Goal: Information Seeking & Learning: Learn about a topic

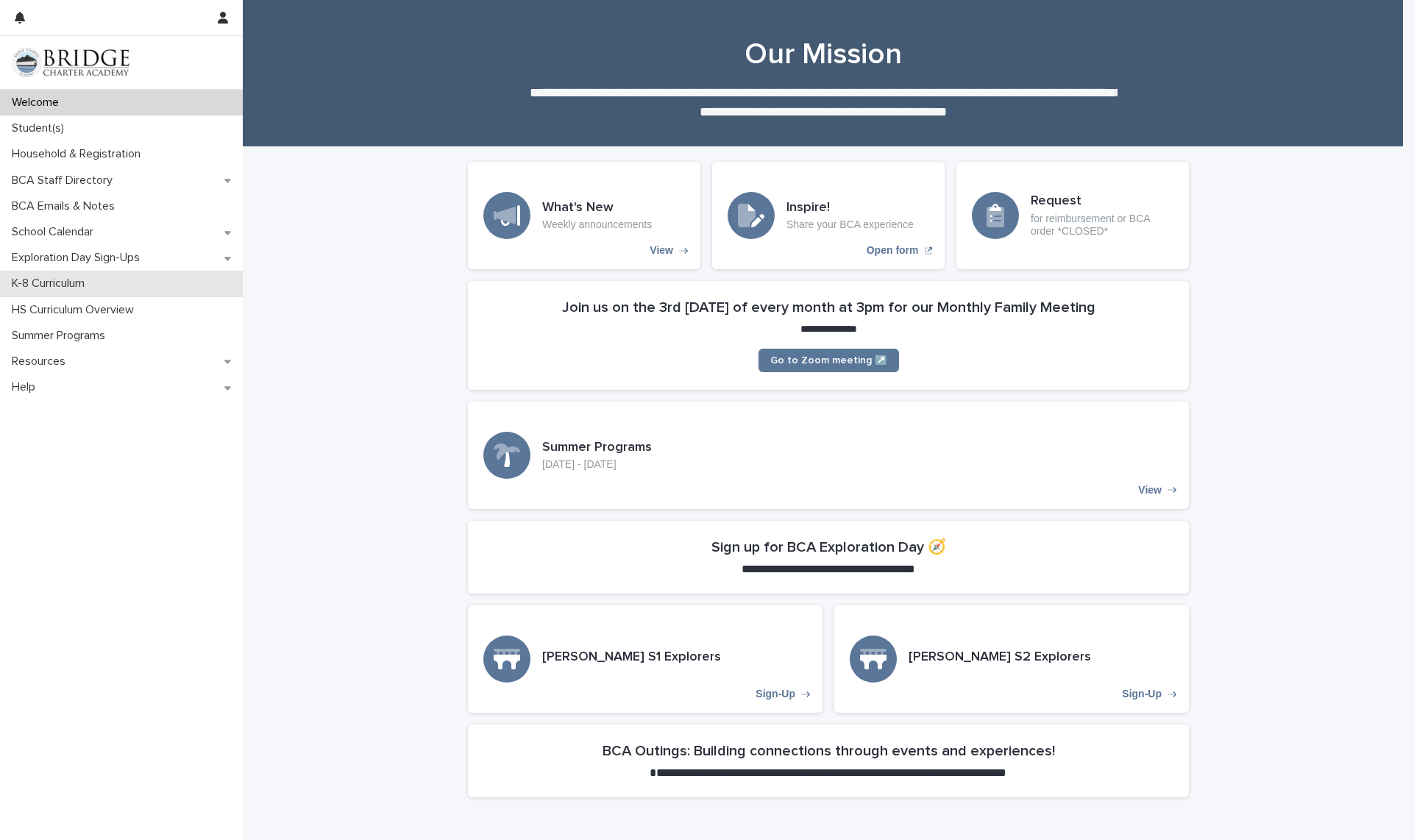
click at [124, 285] on div "K-8 Curriculum" at bounding box center [121, 283] width 243 height 26
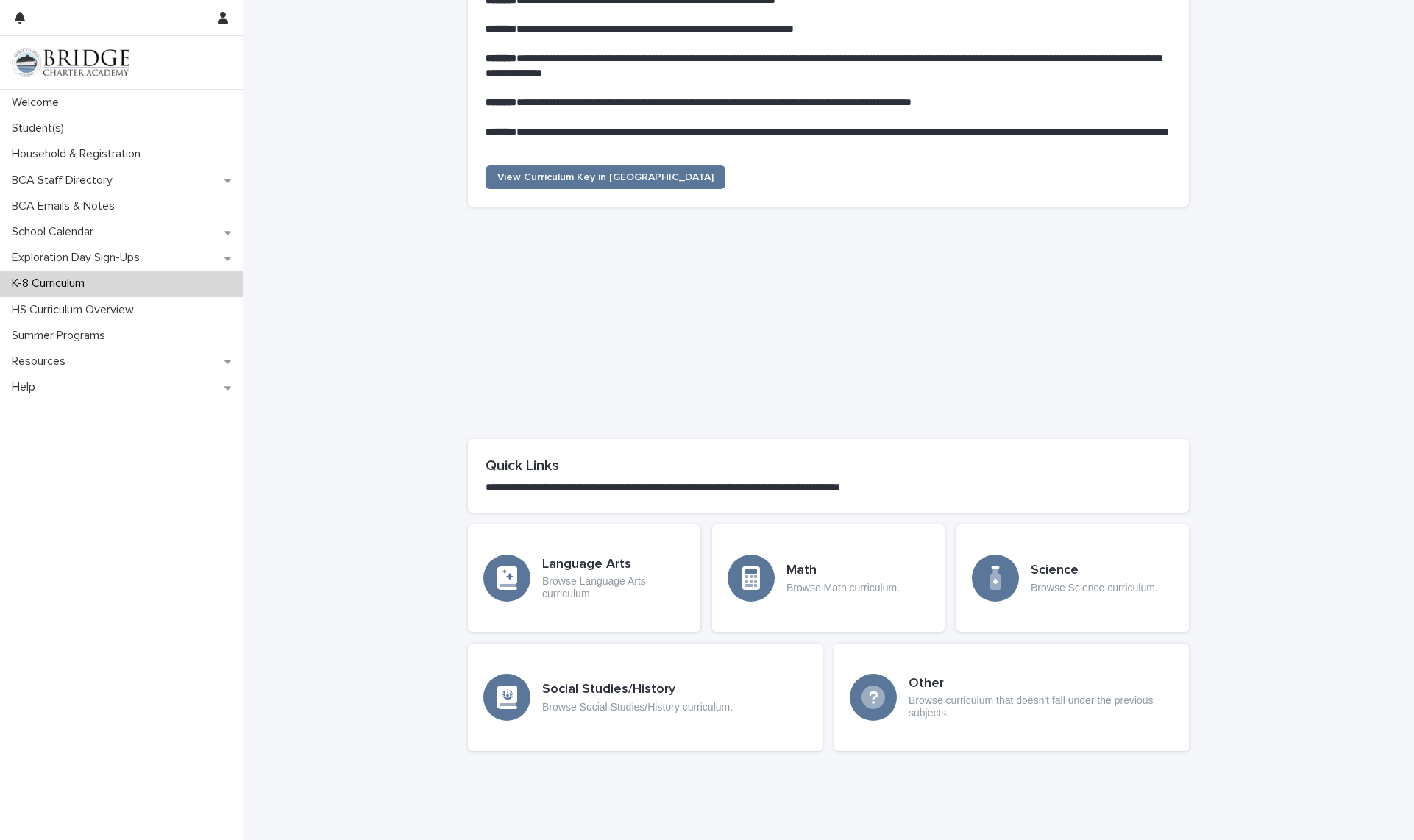
scroll to position [403, 0]
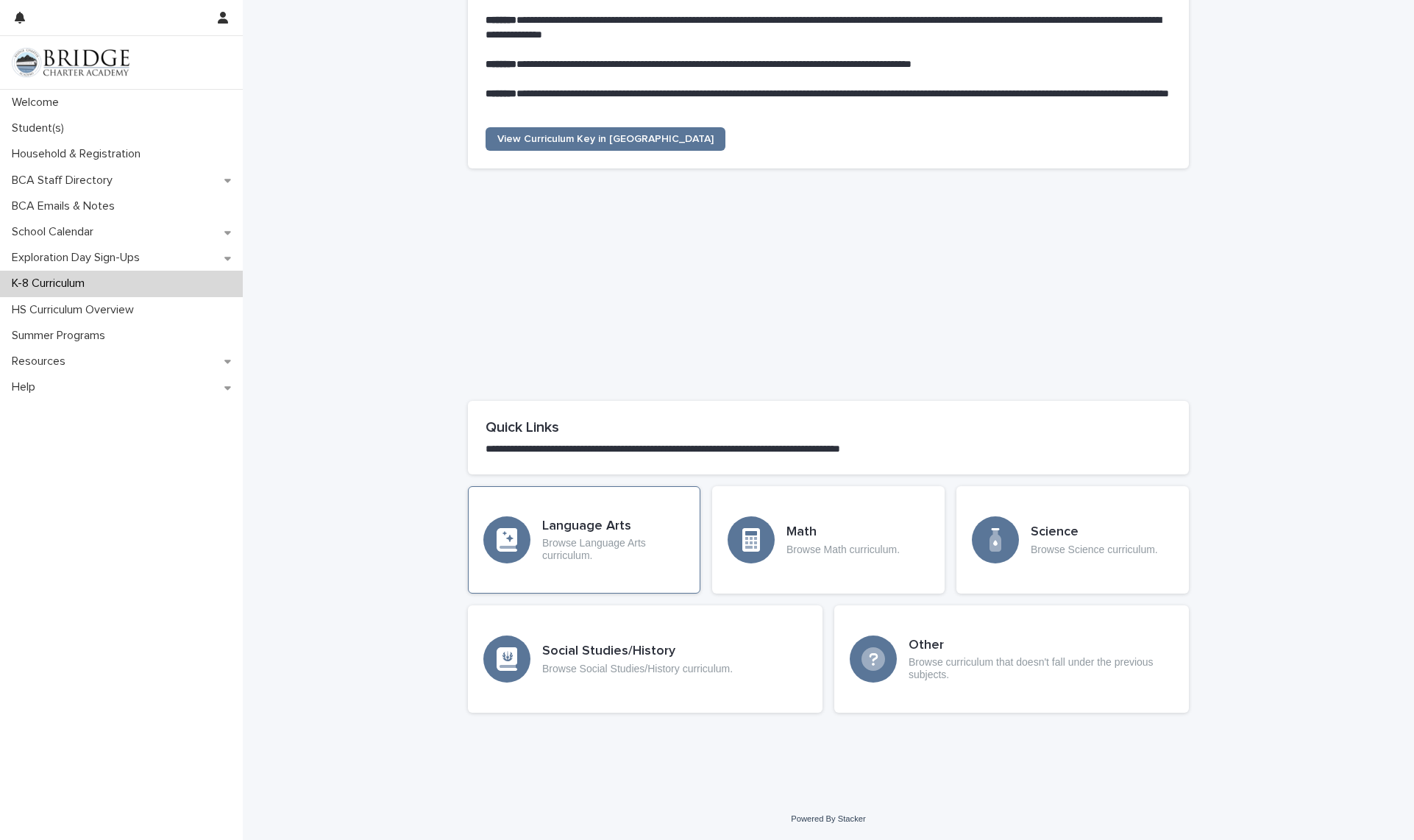
click at [638, 571] on div "Language Arts Browse Language Arts curriculum." at bounding box center [584, 540] width 233 height 107
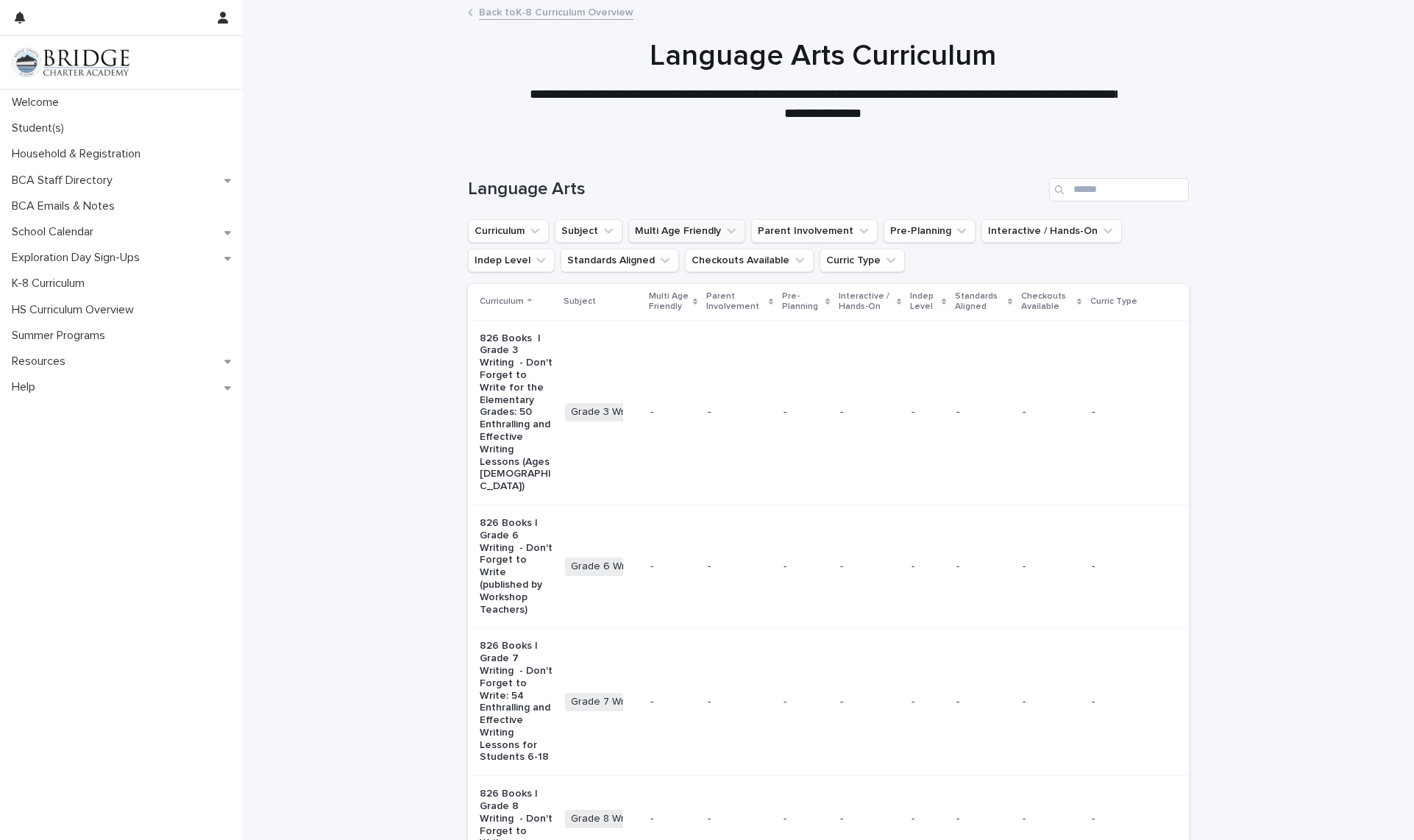
click at [730, 236] on button "Multi Age Friendly" at bounding box center [687, 231] width 117 height 23
click at [730, 235] on button "Multi Age Friendly" at bounding box center [687, 231] width 117 height 23
click at [158, 283] on div "K-8 Curriculum" at bounding box center [121, 283] width 243 height 26
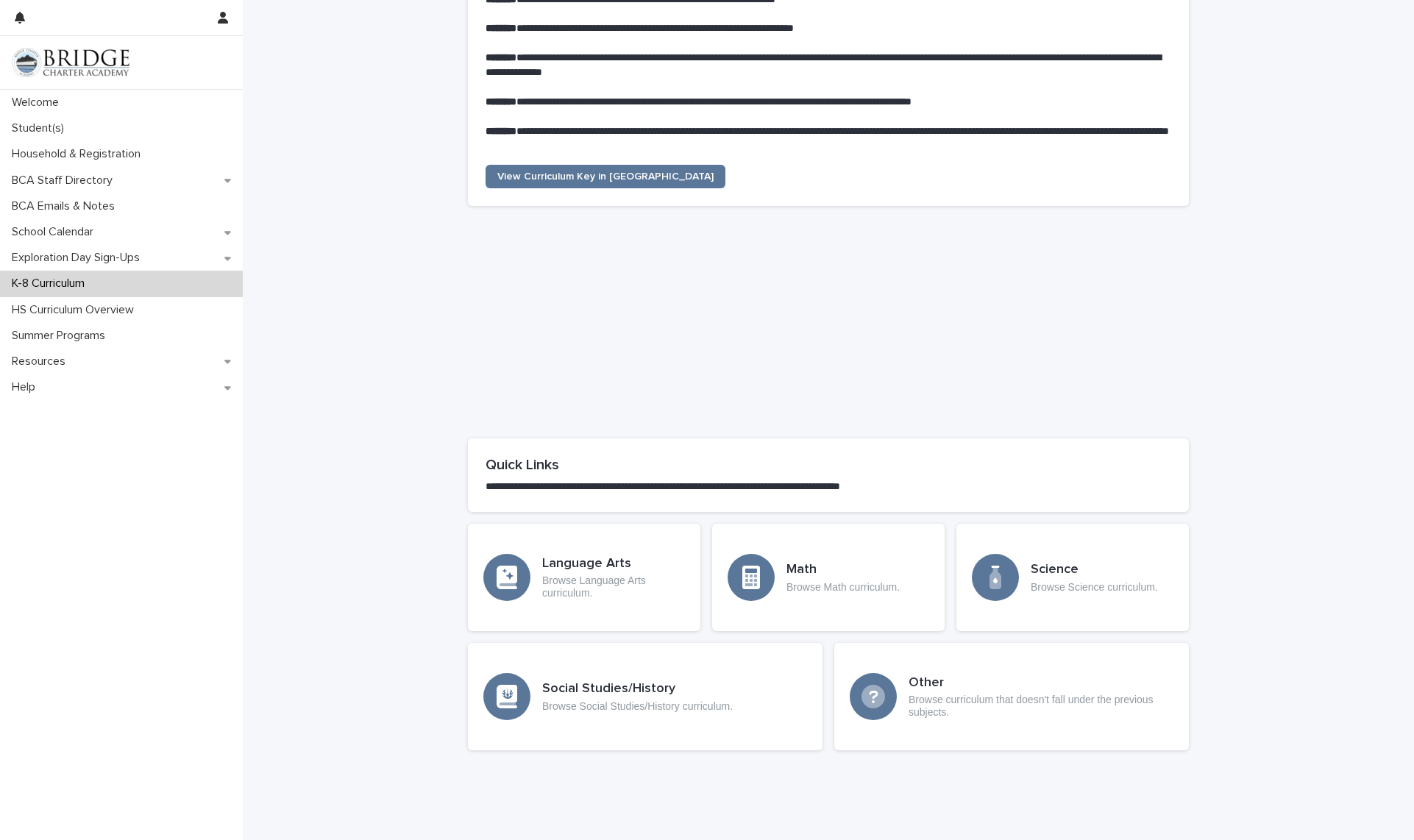
scroll to position [403, 0]
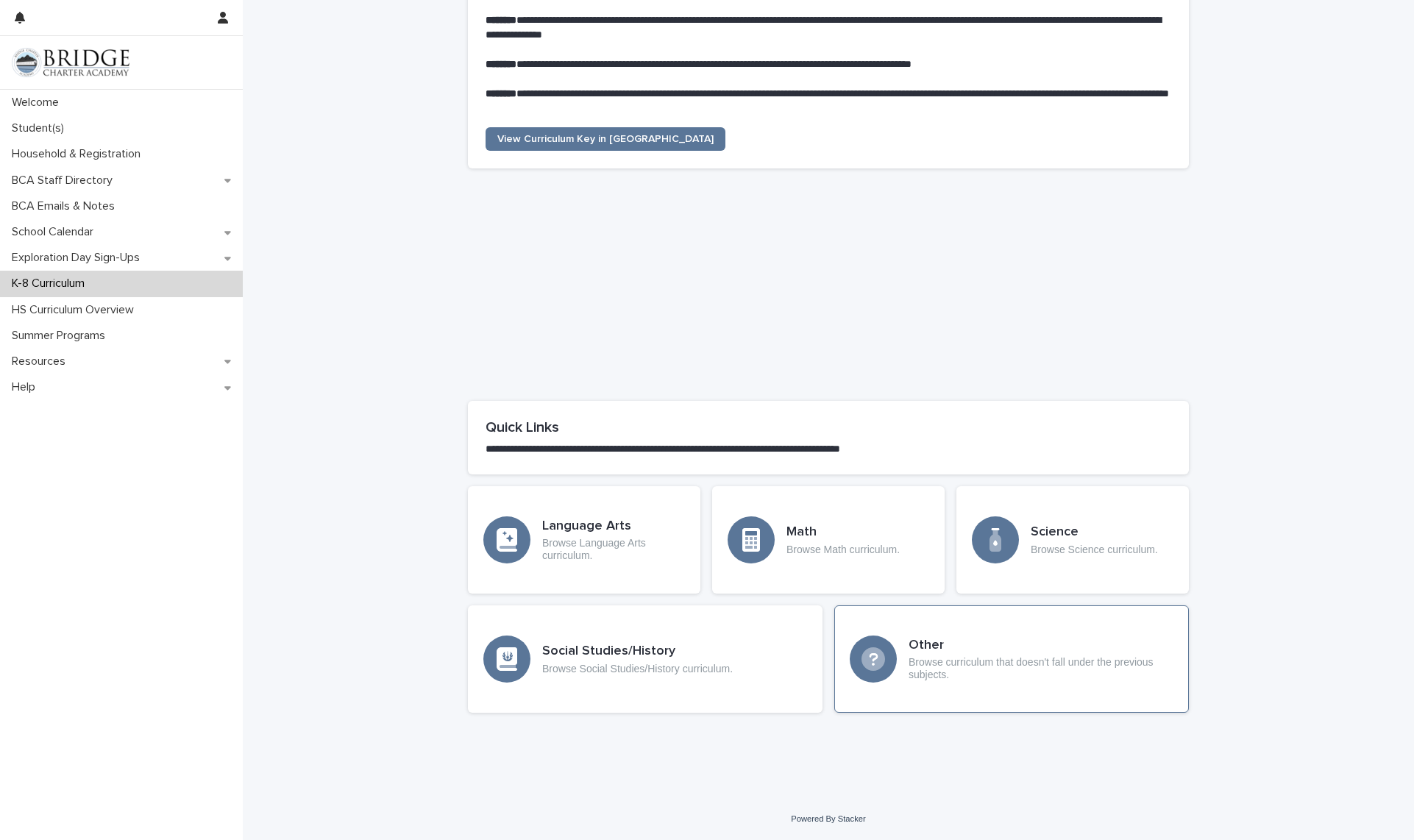
click at [946, 671] on p "Browse curriculum that doesn't fall under the previous subjects." at bounding box center [1041, 669] width 265 height 25
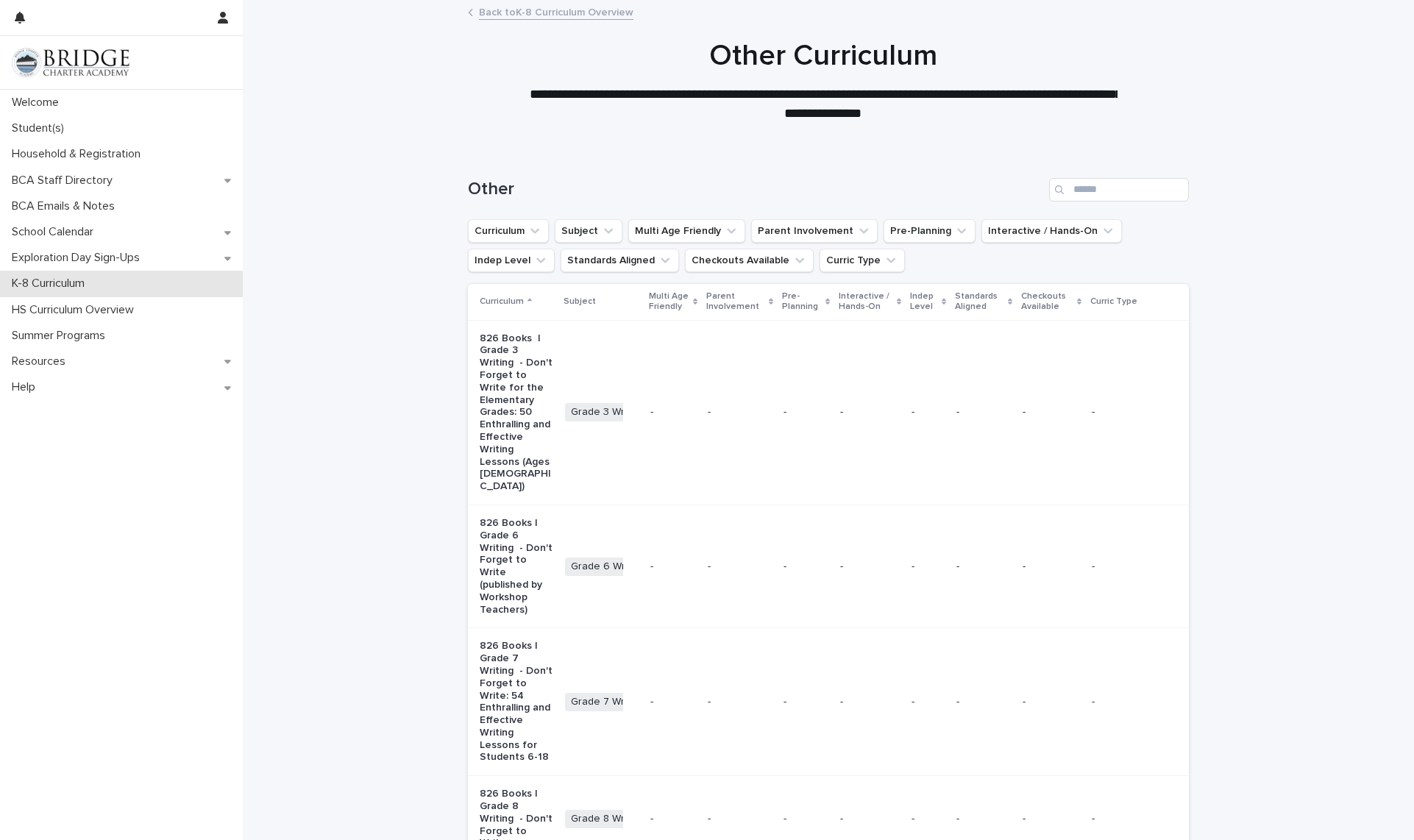
click at [78, 279] on p "K-8 Curriculum" at bounding box center [51, 284] width 90 height 14
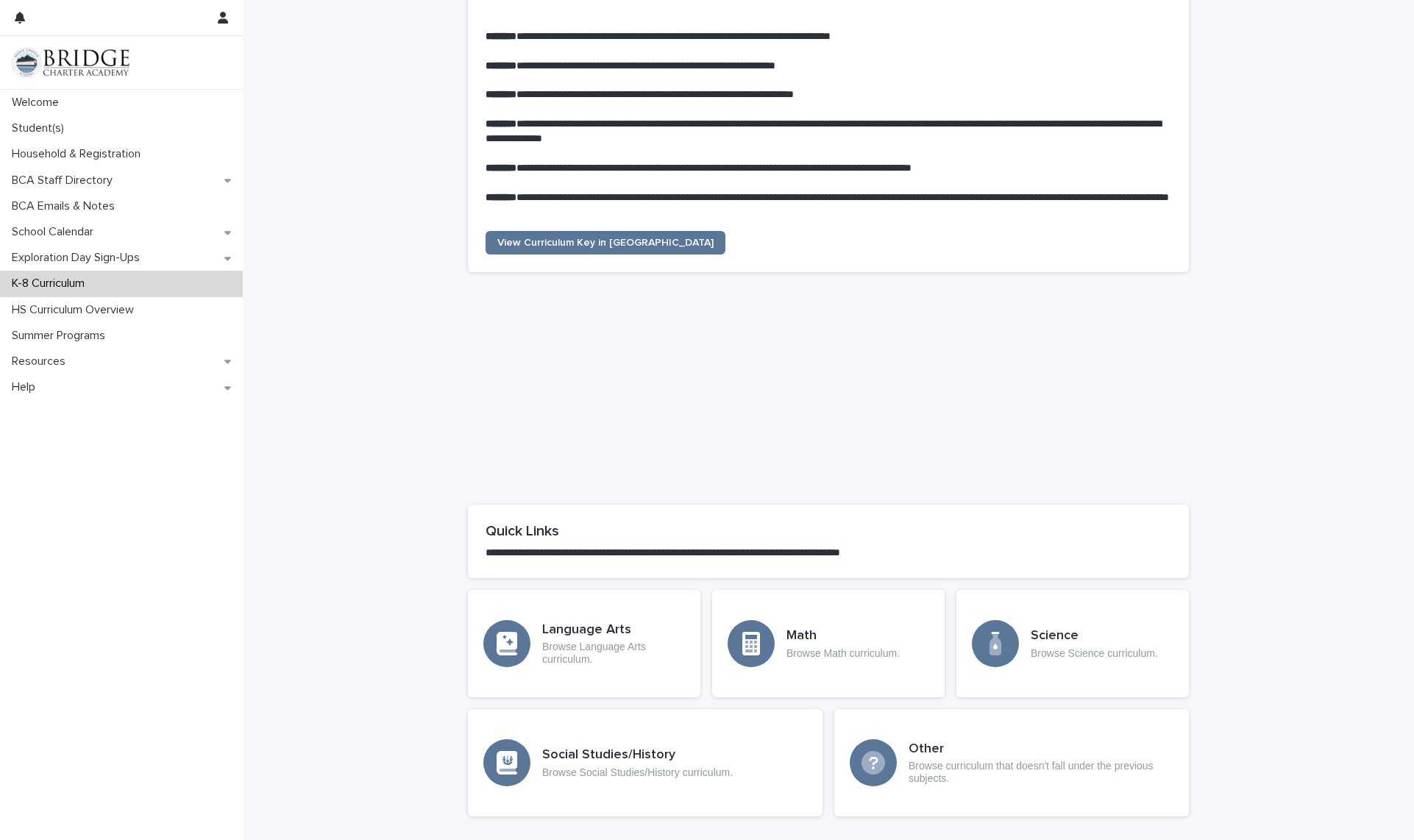
scroll to position [403, 0]
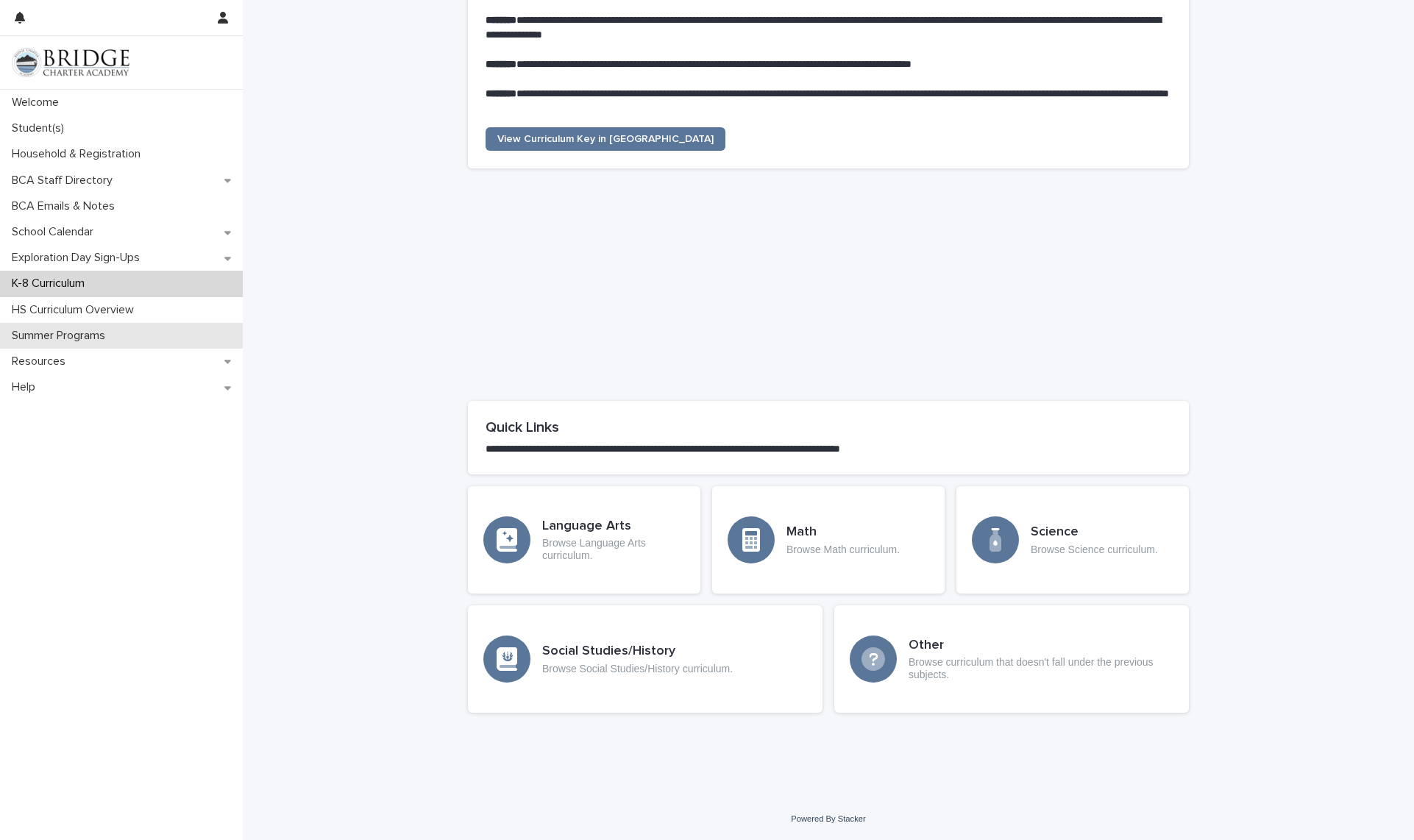
click at [101, 329] on p "Summer Programs" at bounding box center [62, 336] width 111 height 14
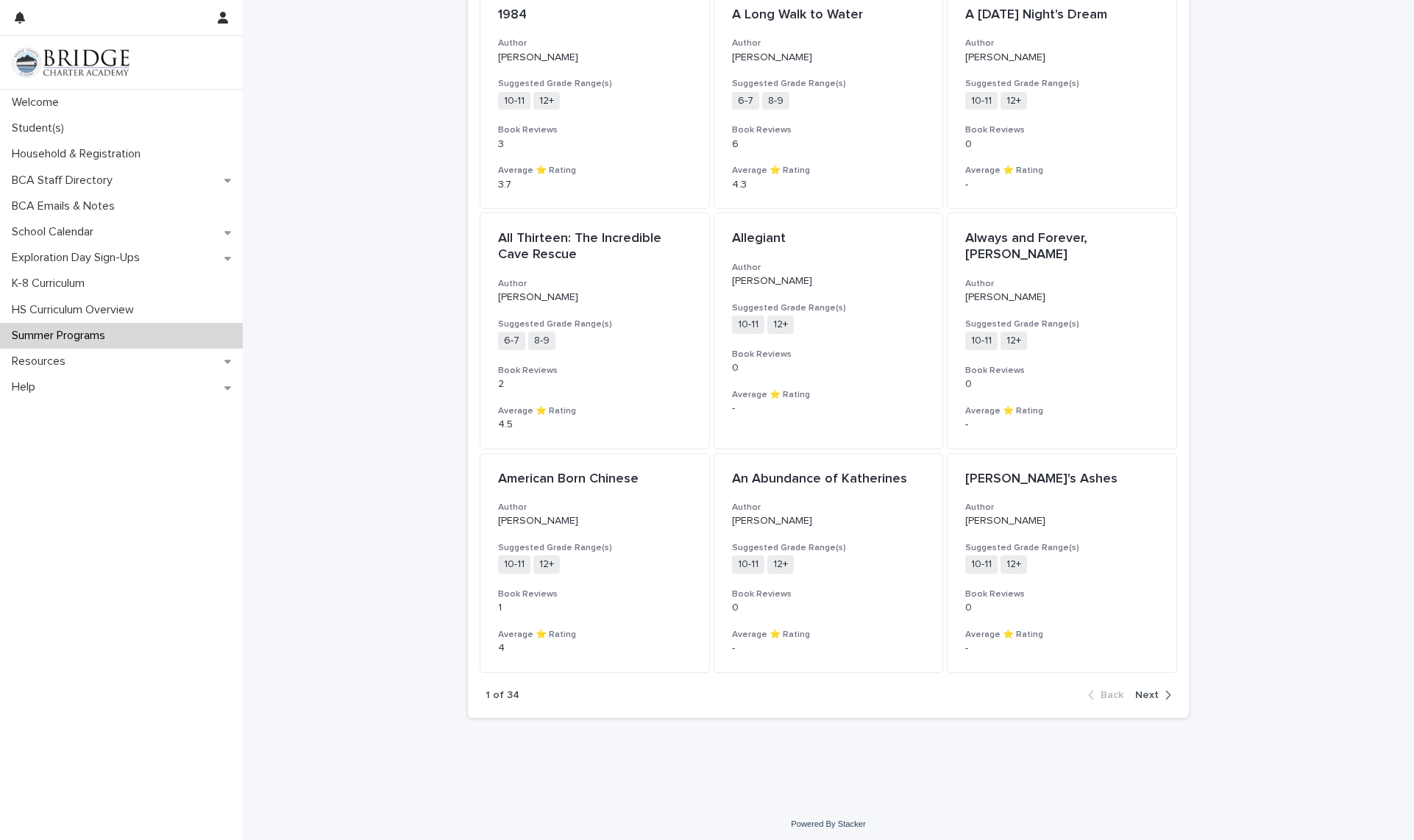
scroll to position [1232, 0]
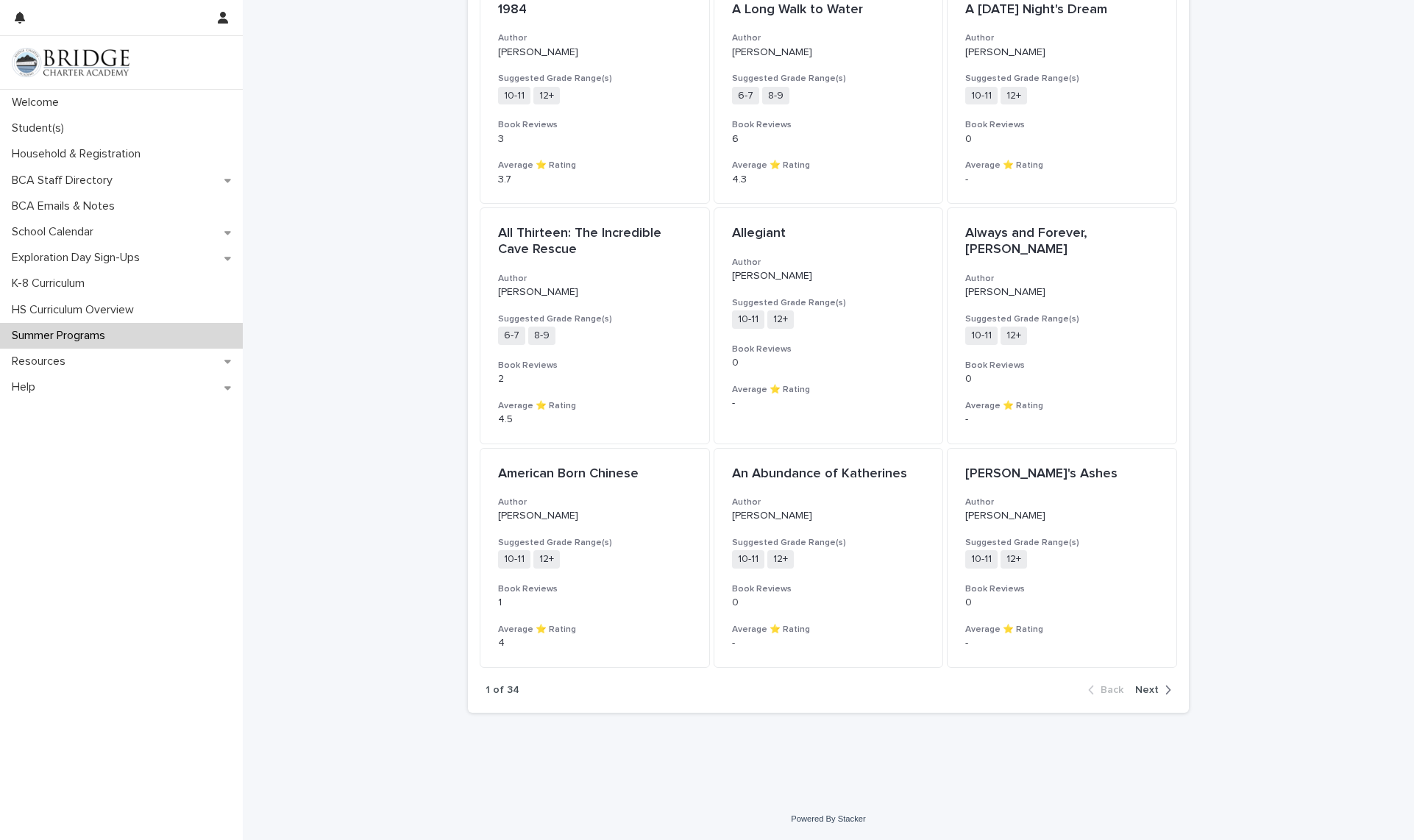
click at [1166, 687] on icon "button" at bounding box center [1169, 690] width 5 height 9
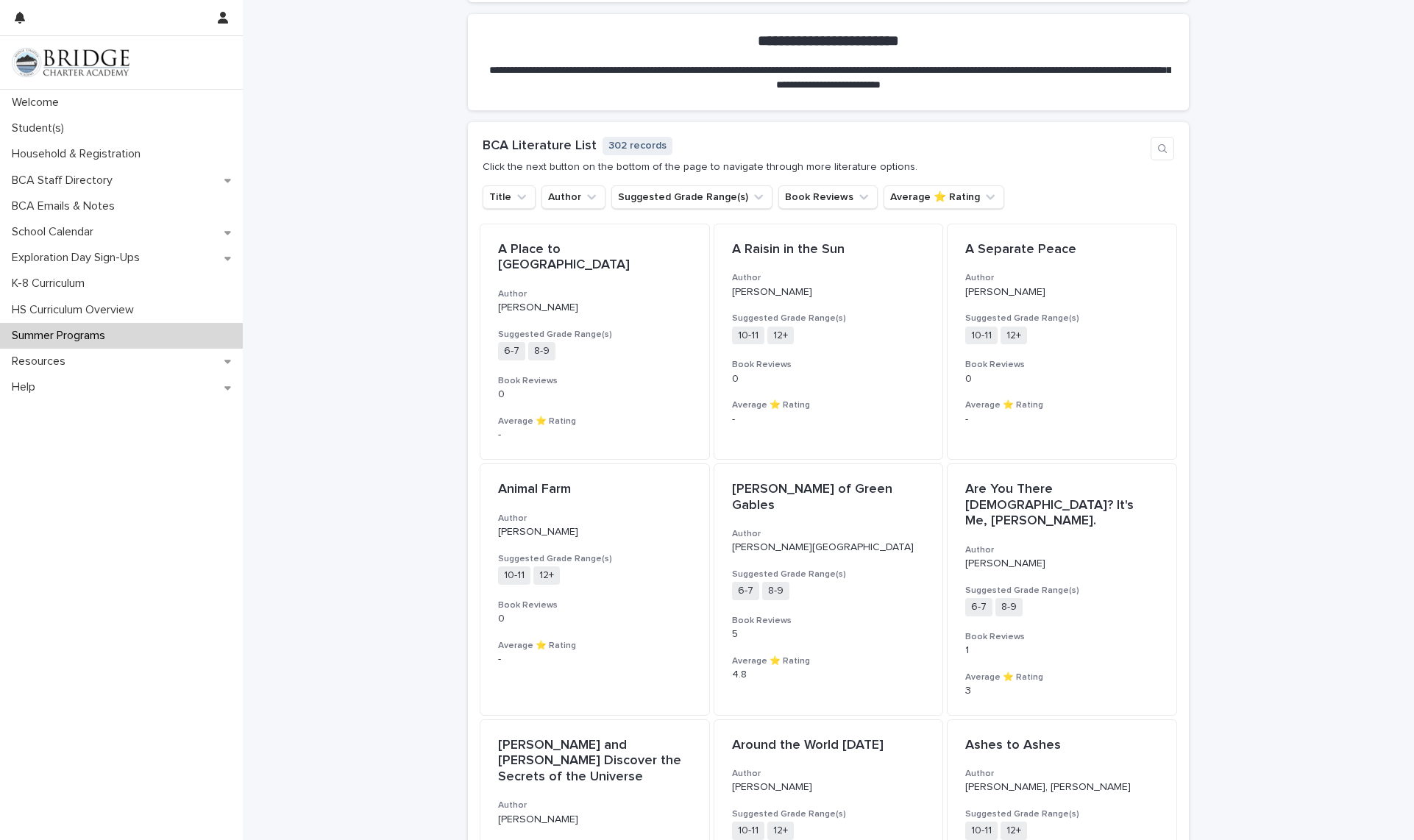
scroll to position [1247, 0]
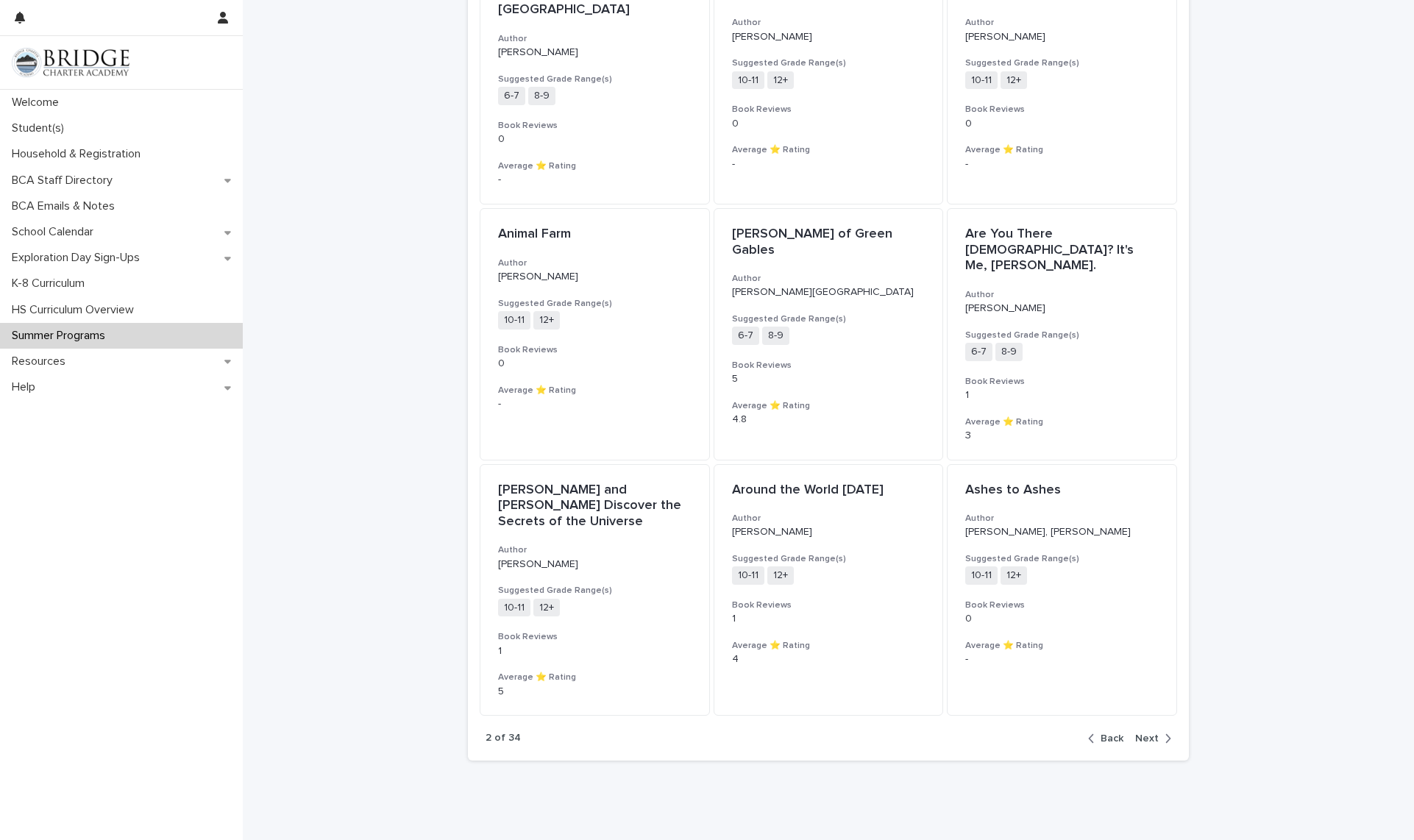
click at [1159, 732] on div "button" at bounding box center [1165, 738] width 13 height 13
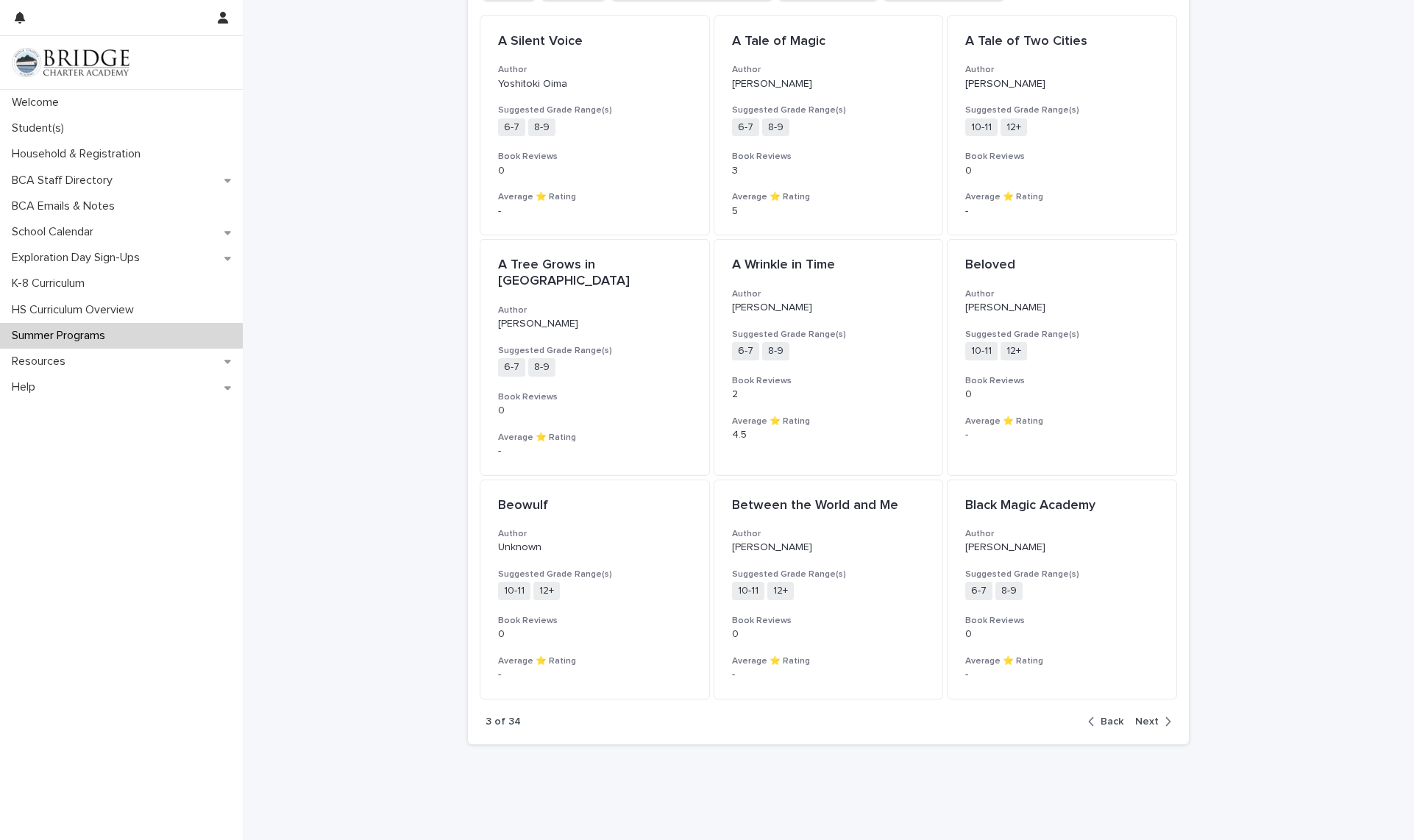
scroll to position [1216, 0]
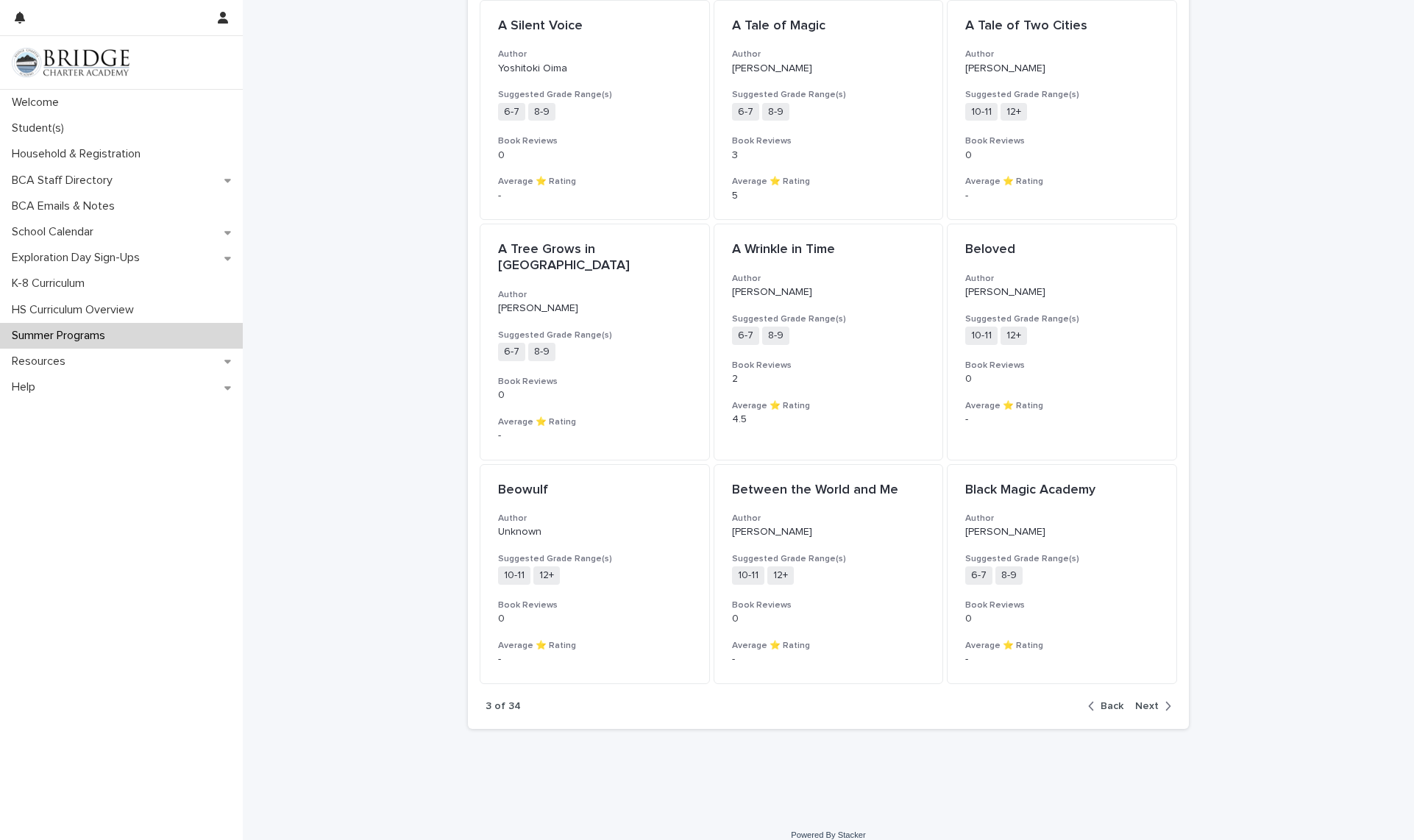
click at [1159, 699] on div "button" at bounding box center [1165, 706] width 13 height 13
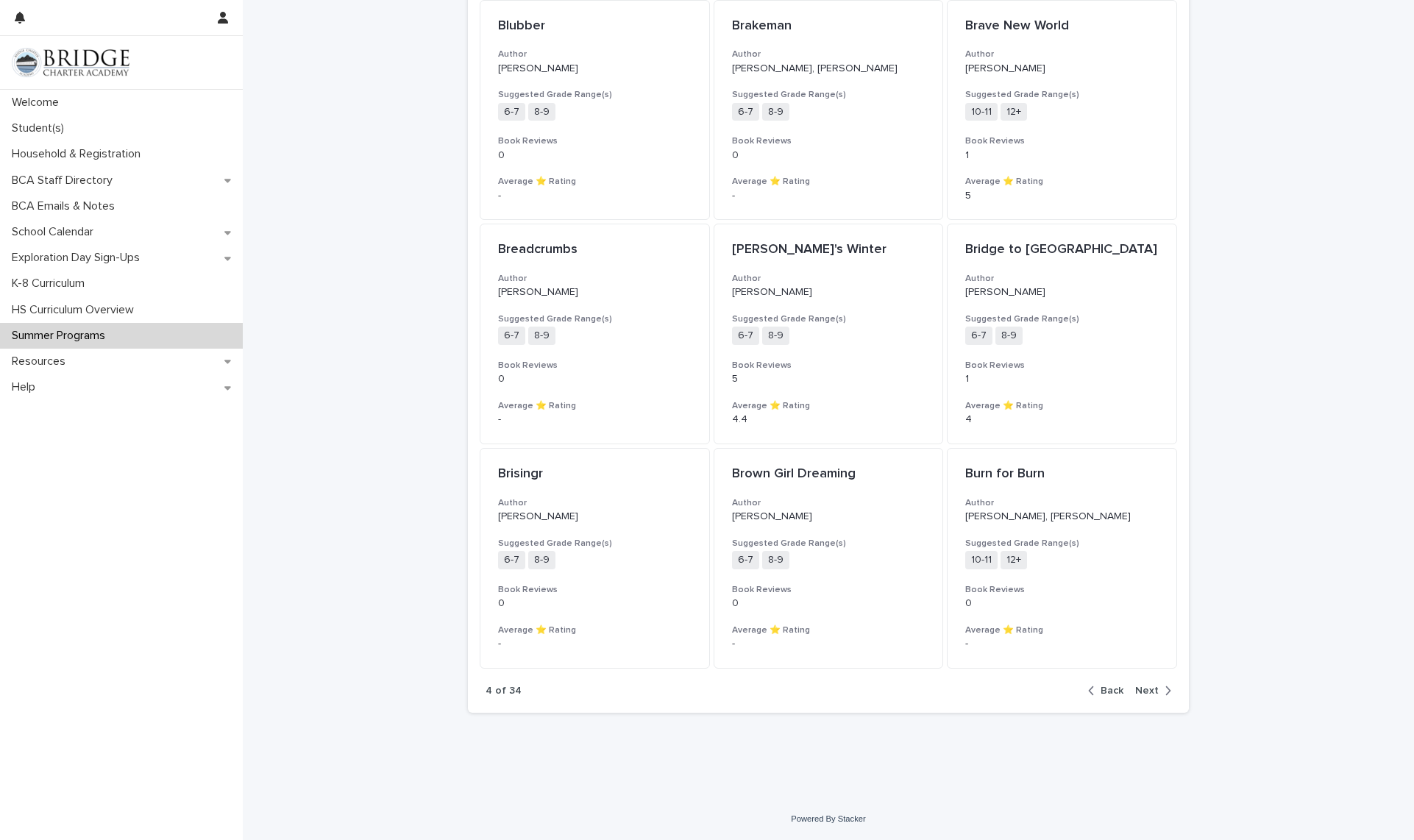
click at [1164, 690] on icon "button" at bounding box center [1167, 690] width 6 height 13
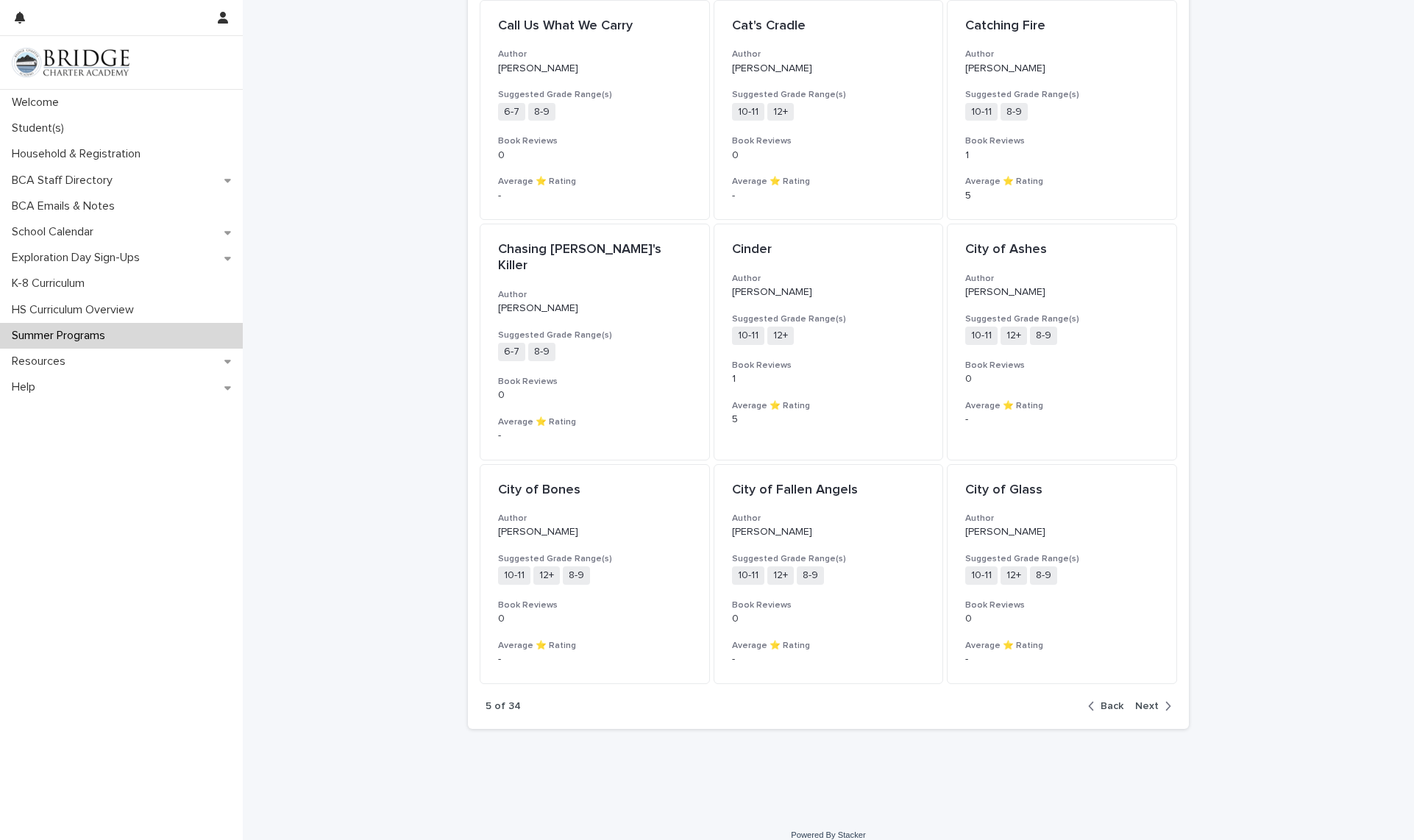
click at [1164, 699] on icon "button" at bounding box center [1167, 706] width 6 height 13
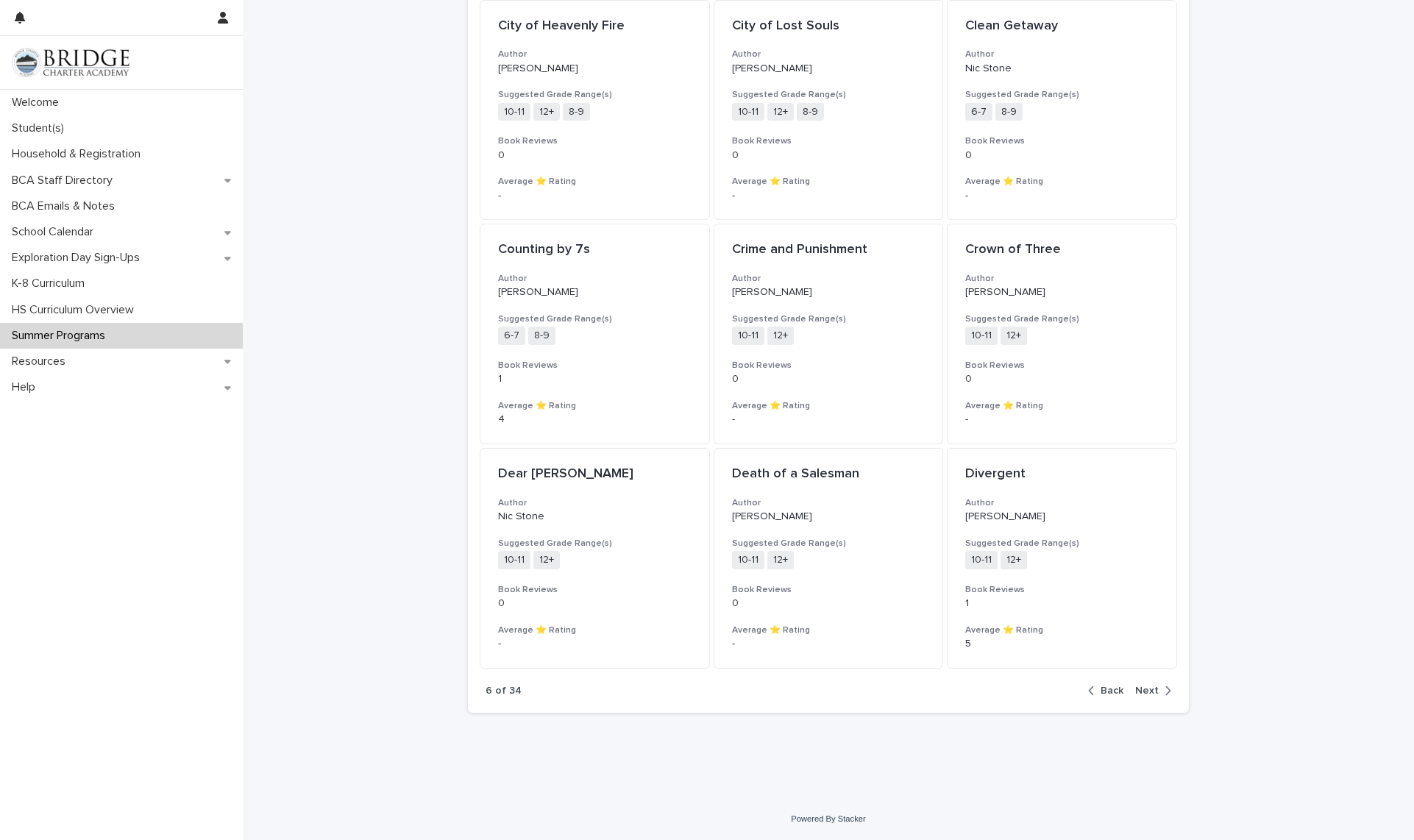
click at [1148, 689] on span "Next" at bounding box center [1146, 691] width 23 height 11
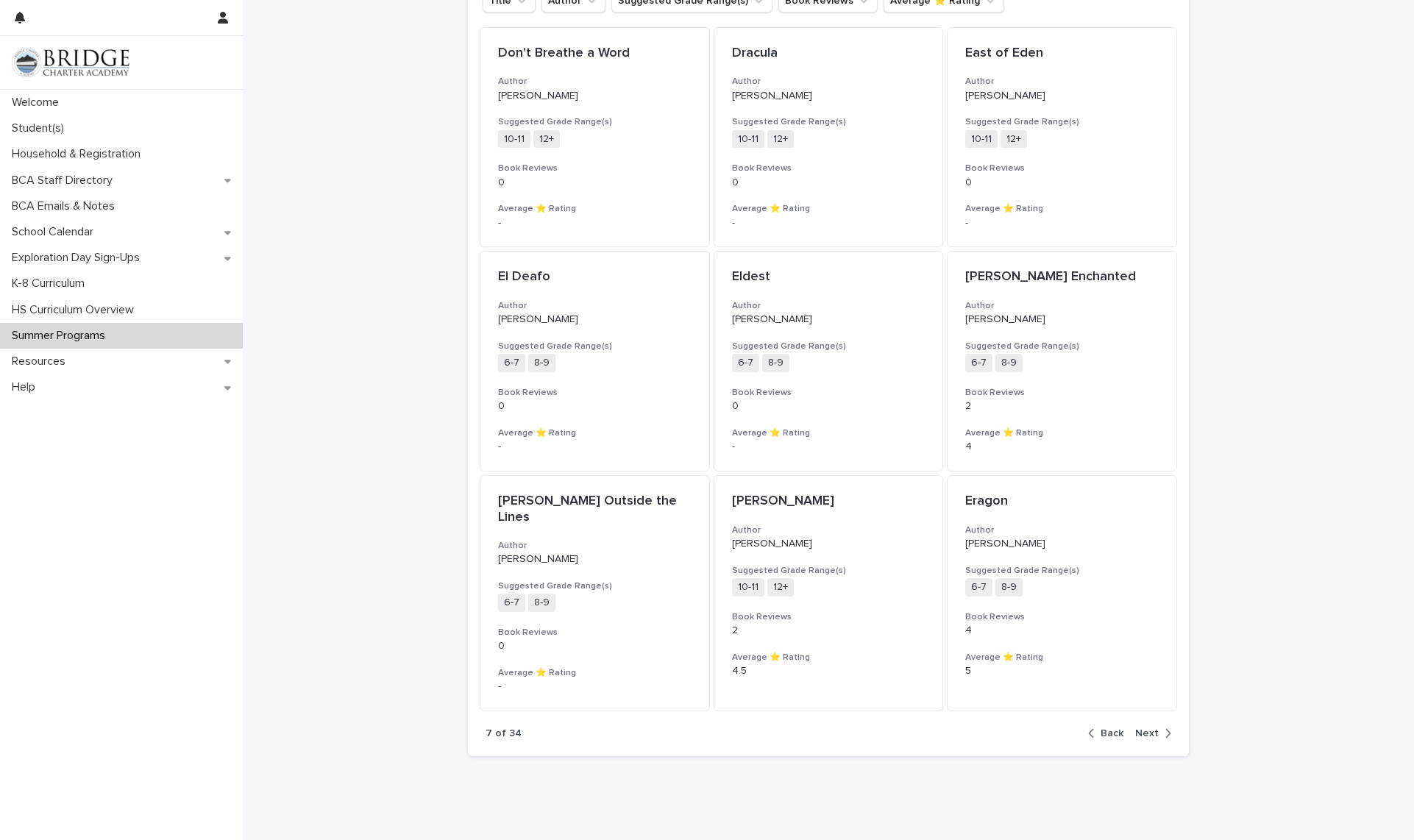
scroll to position [1193, 0]
click at [1164, 723] on icon "button" at bounding box center [1167, 729] width 6 height 13
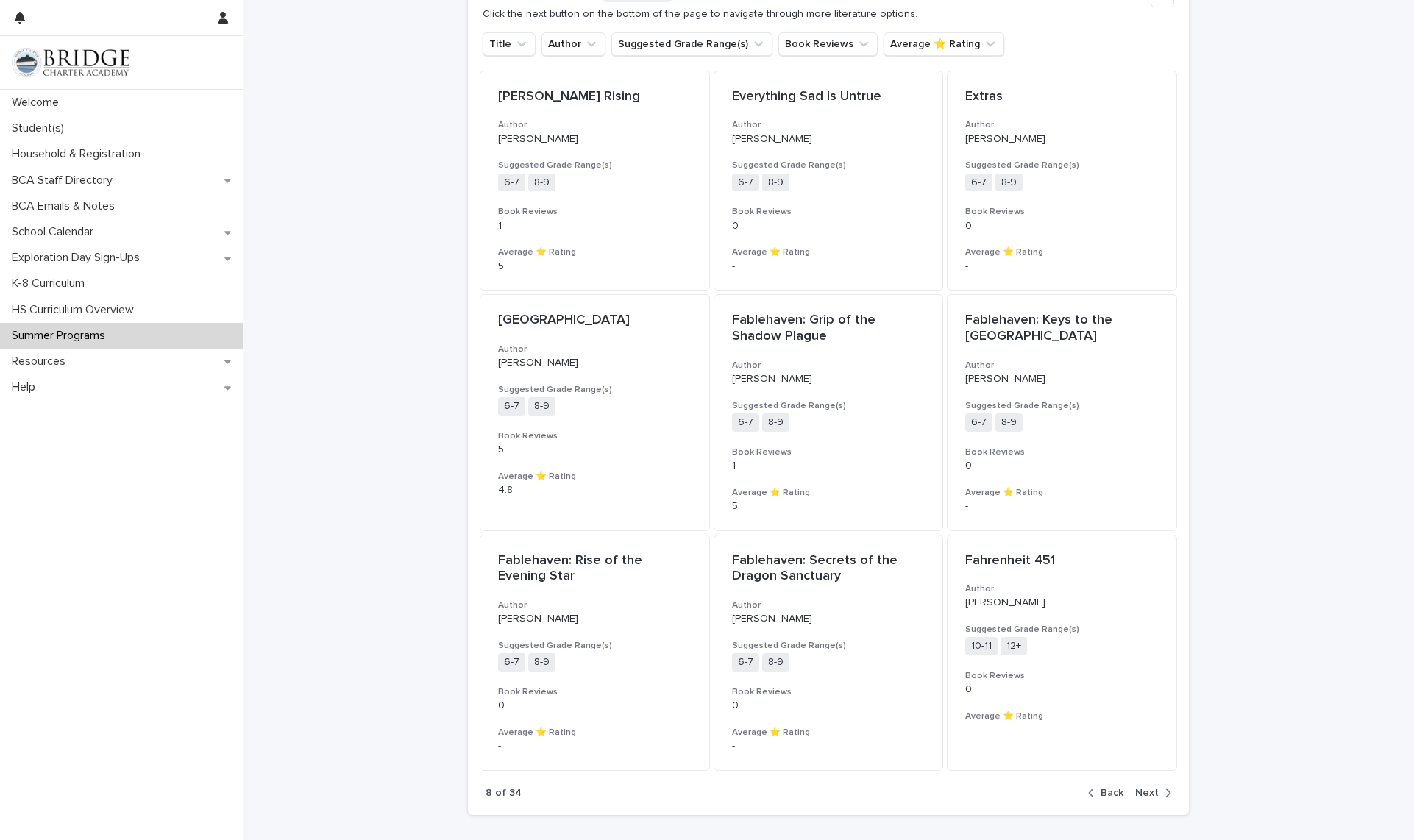
scroll to position [1234, 0]
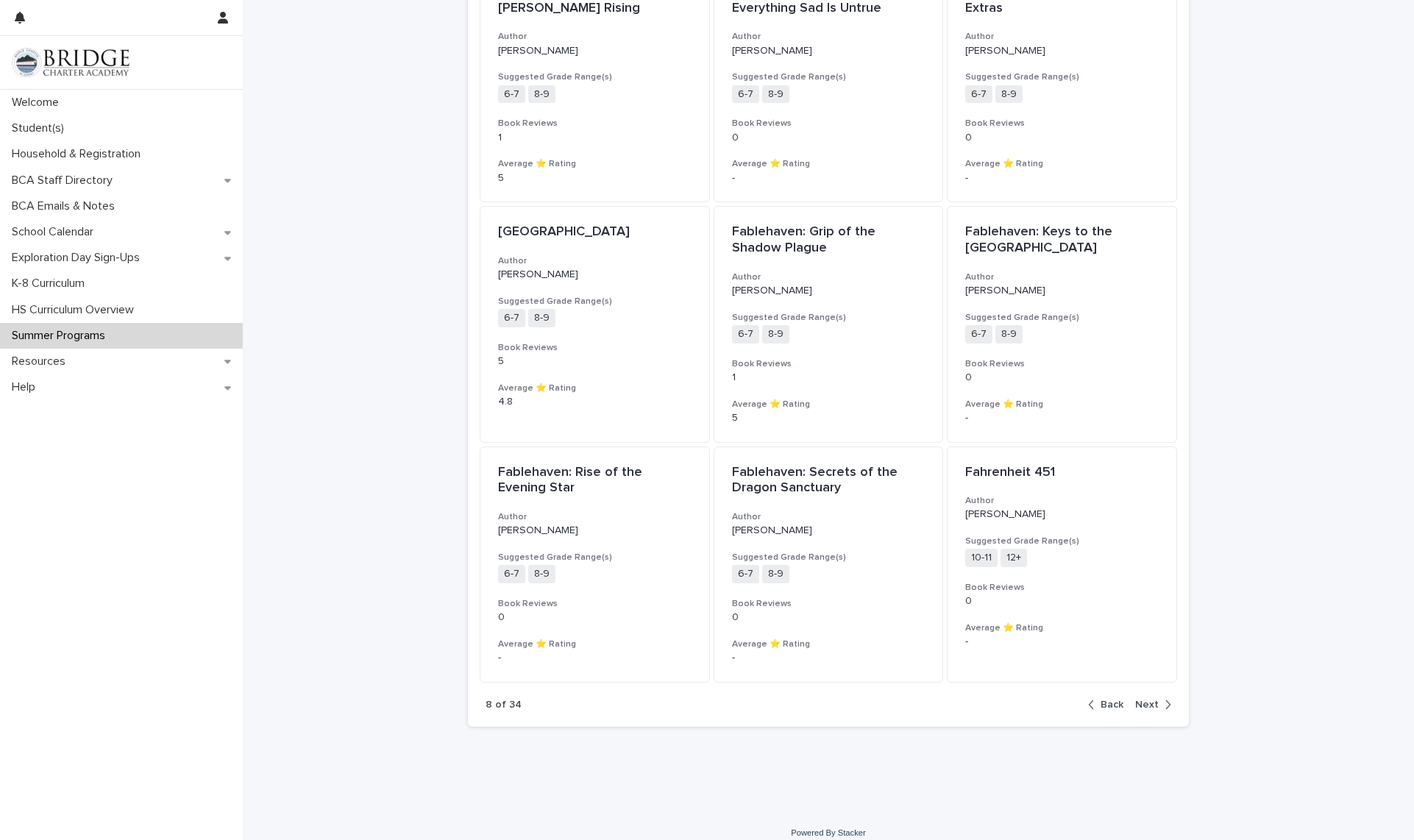
click at [1164, 708] on icon "button" at bounding box center [1167, 705] width 6 height 13
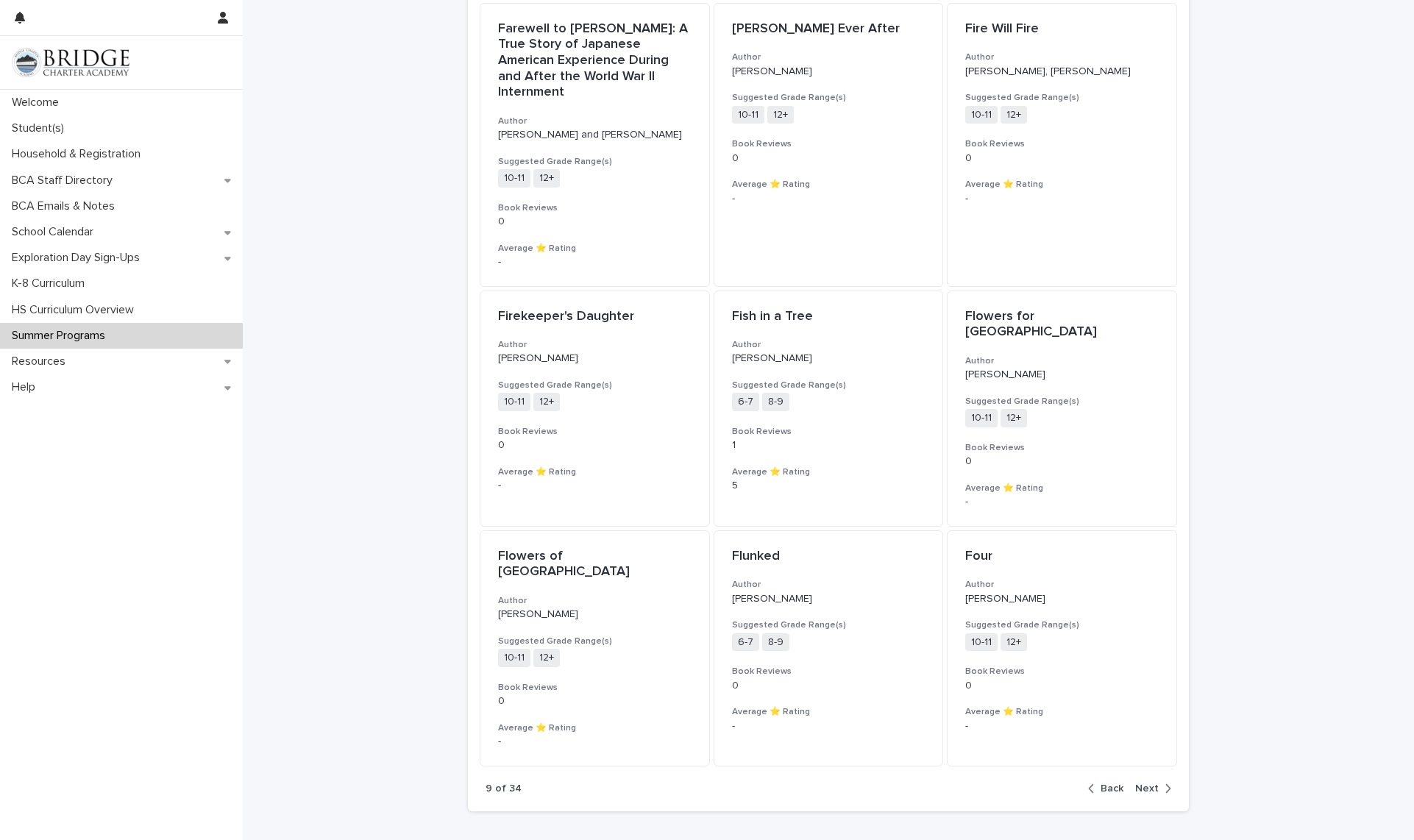
scroll to position [1216, 0]
click at [1150, 781] on span "Next" at bounding box center [1146, 786] width 23 height 11
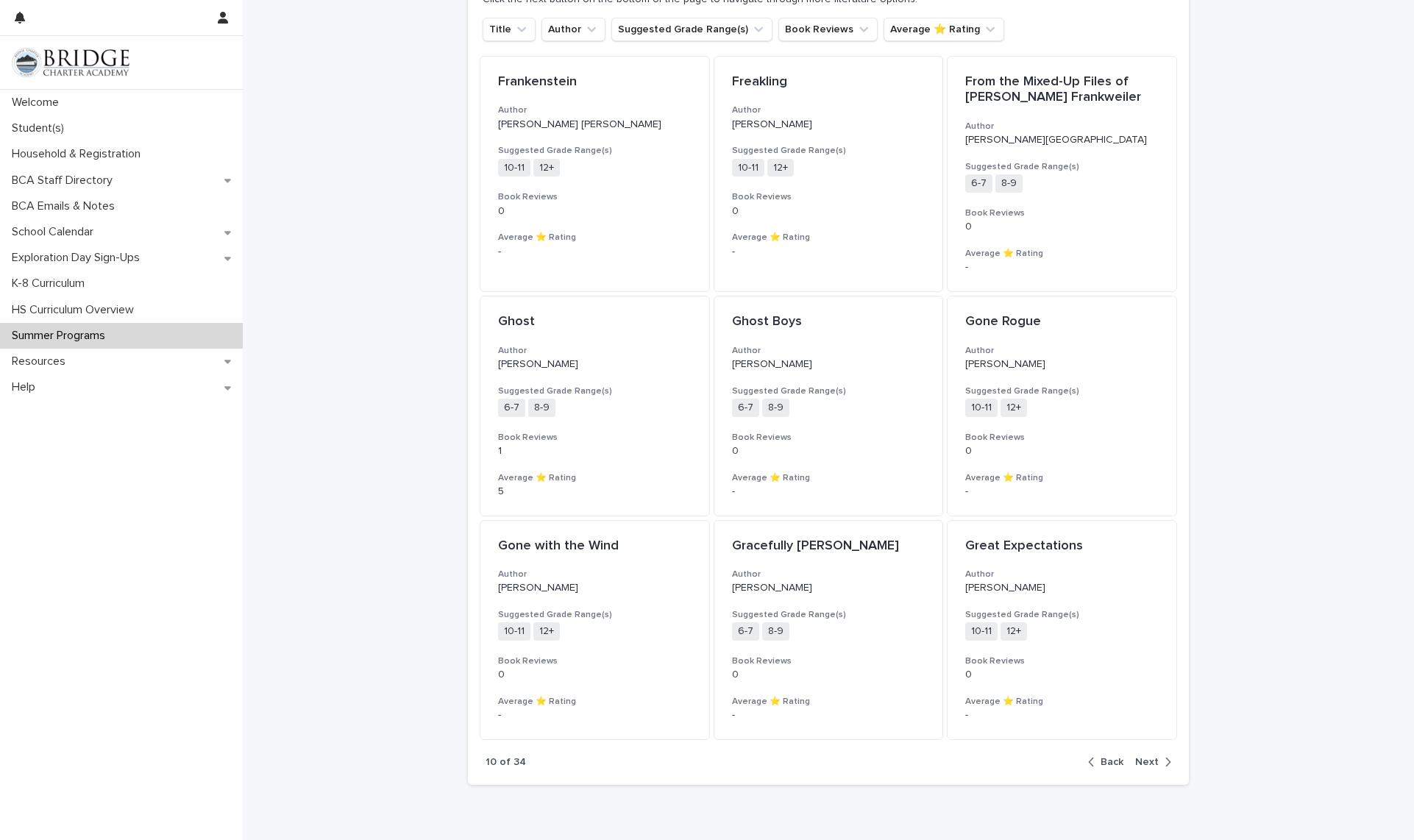
scroll to position [1159, 0]
click at [1136, 759] on span "Next" at bounding box center [1146, 764] width 23 height 11
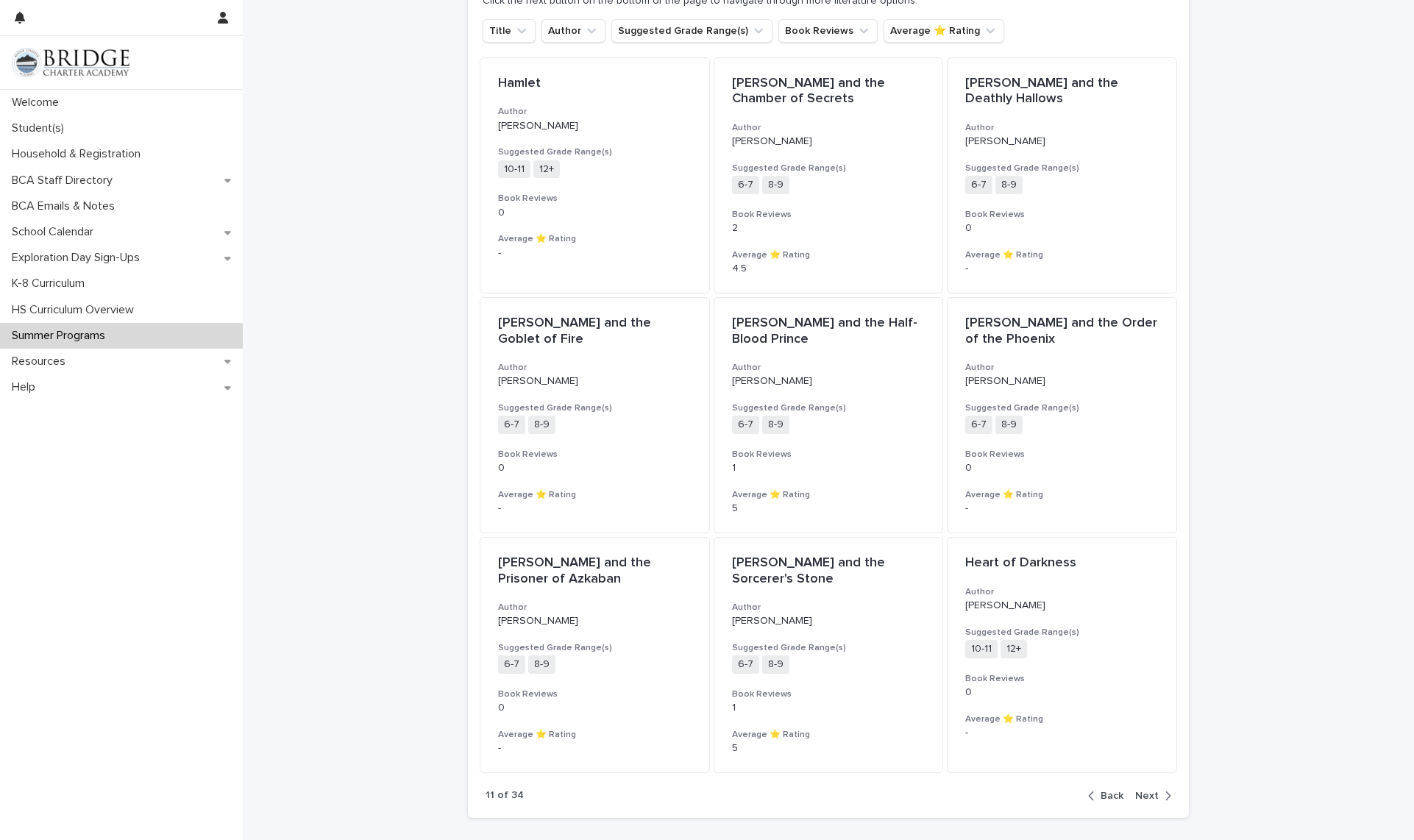
click at [1145, 798] on span "Next" at bounding box center [1146, 796] width 23 height 11
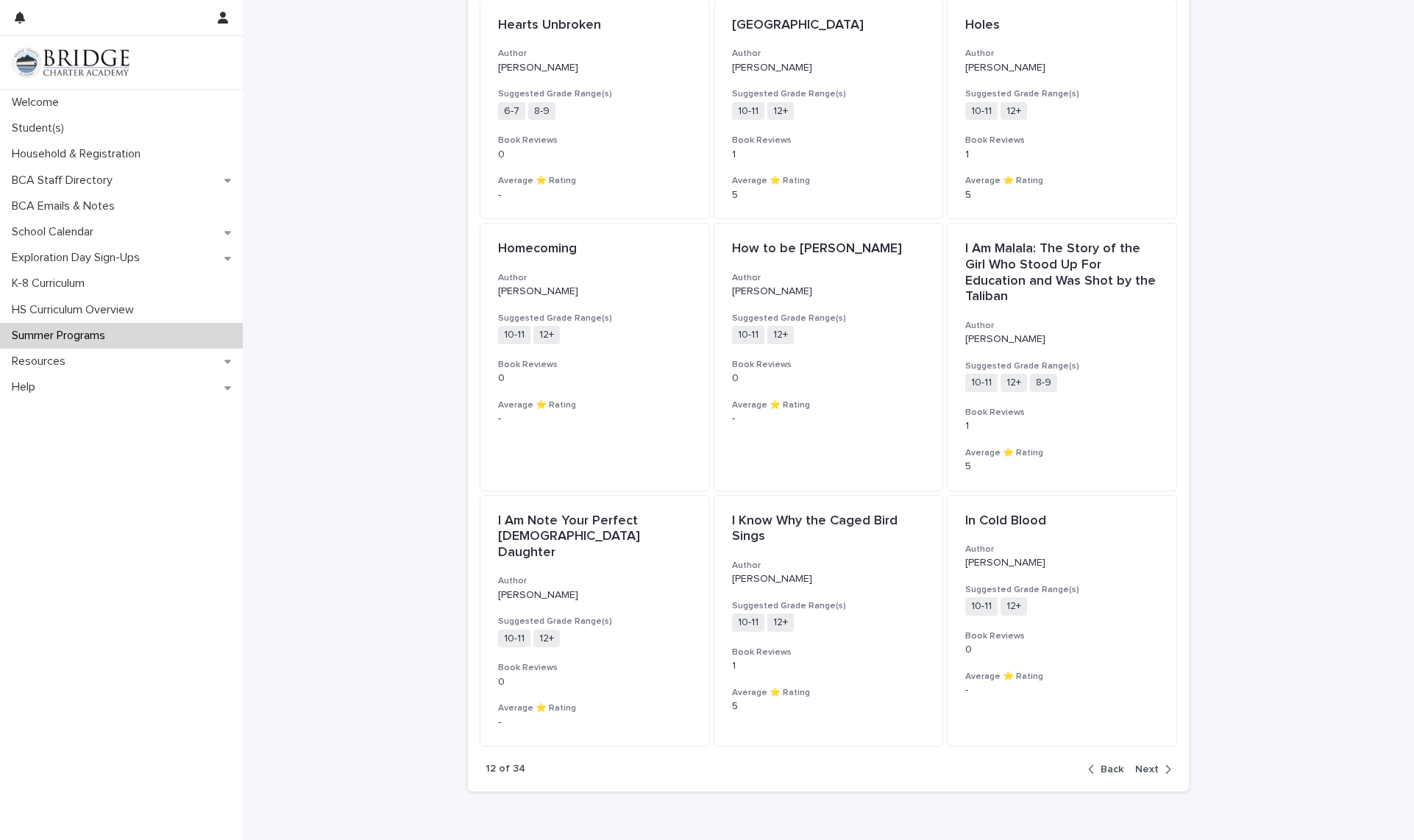
scroll to position [1279, 0]
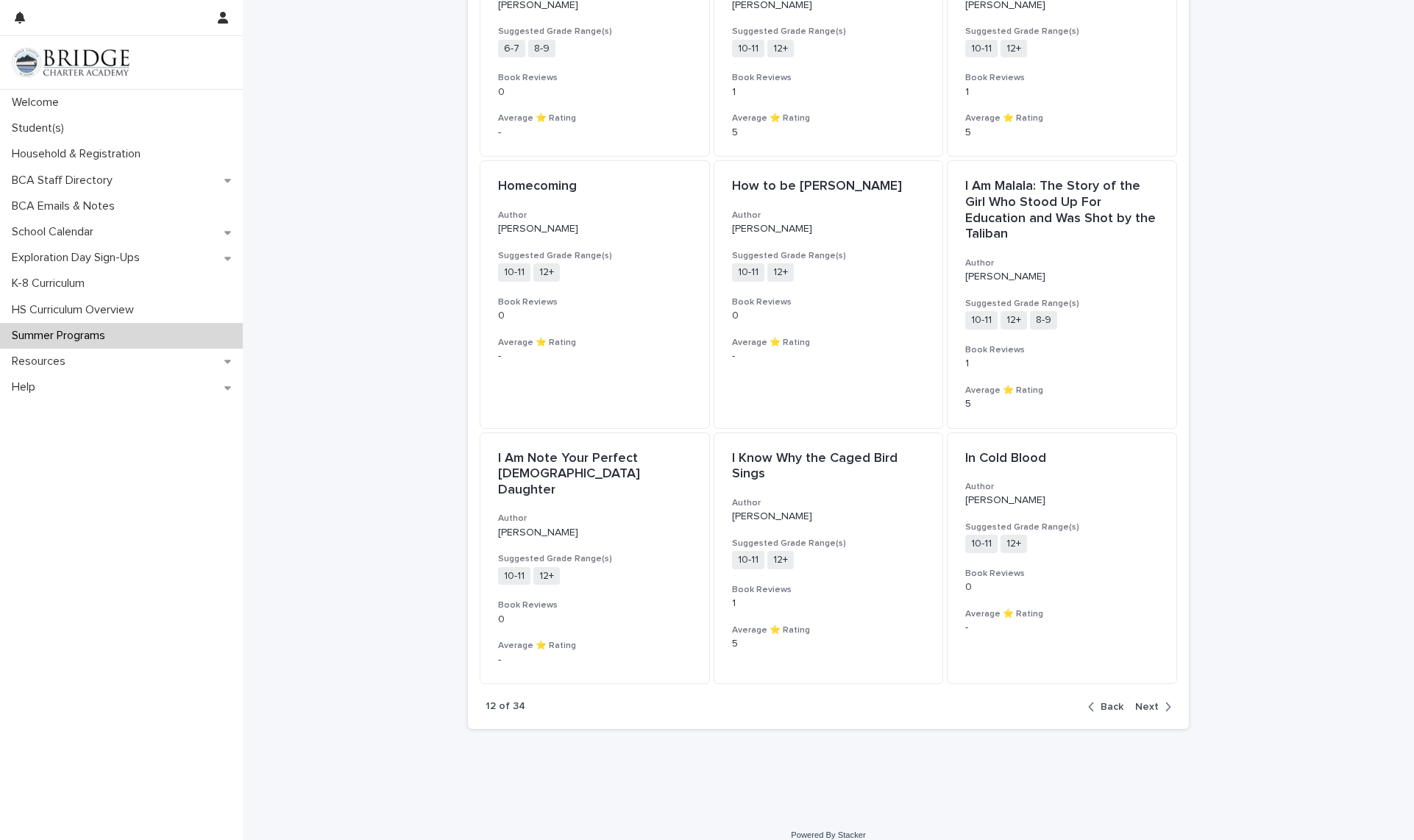
click at [1152, 702] on span "Next" at bounding box center [1146, 707] width 23 height 11
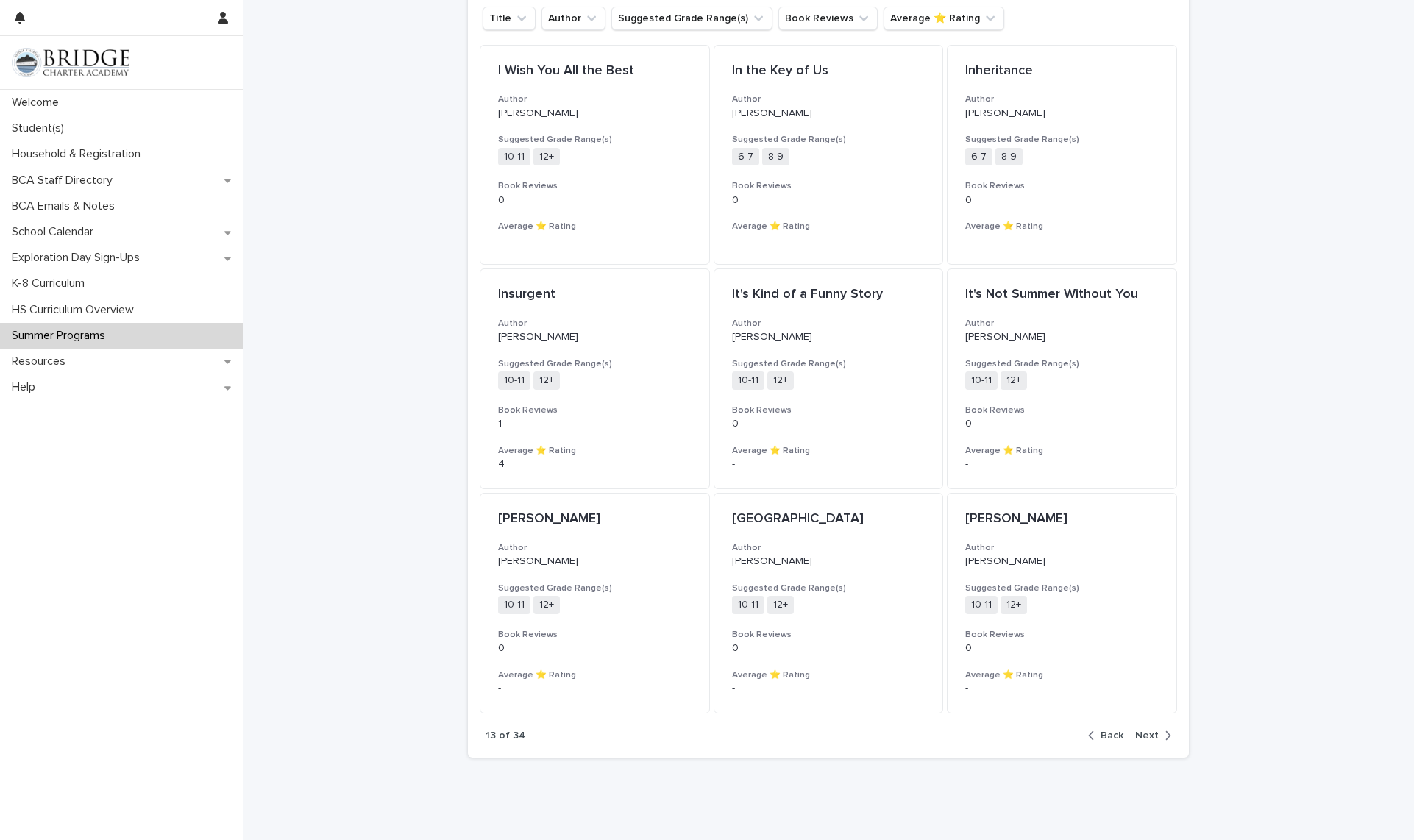
scroll to position [1172, 0]
click at [1159, 734] on div "button" at bounding box center [1165, 733] width 13 height 13
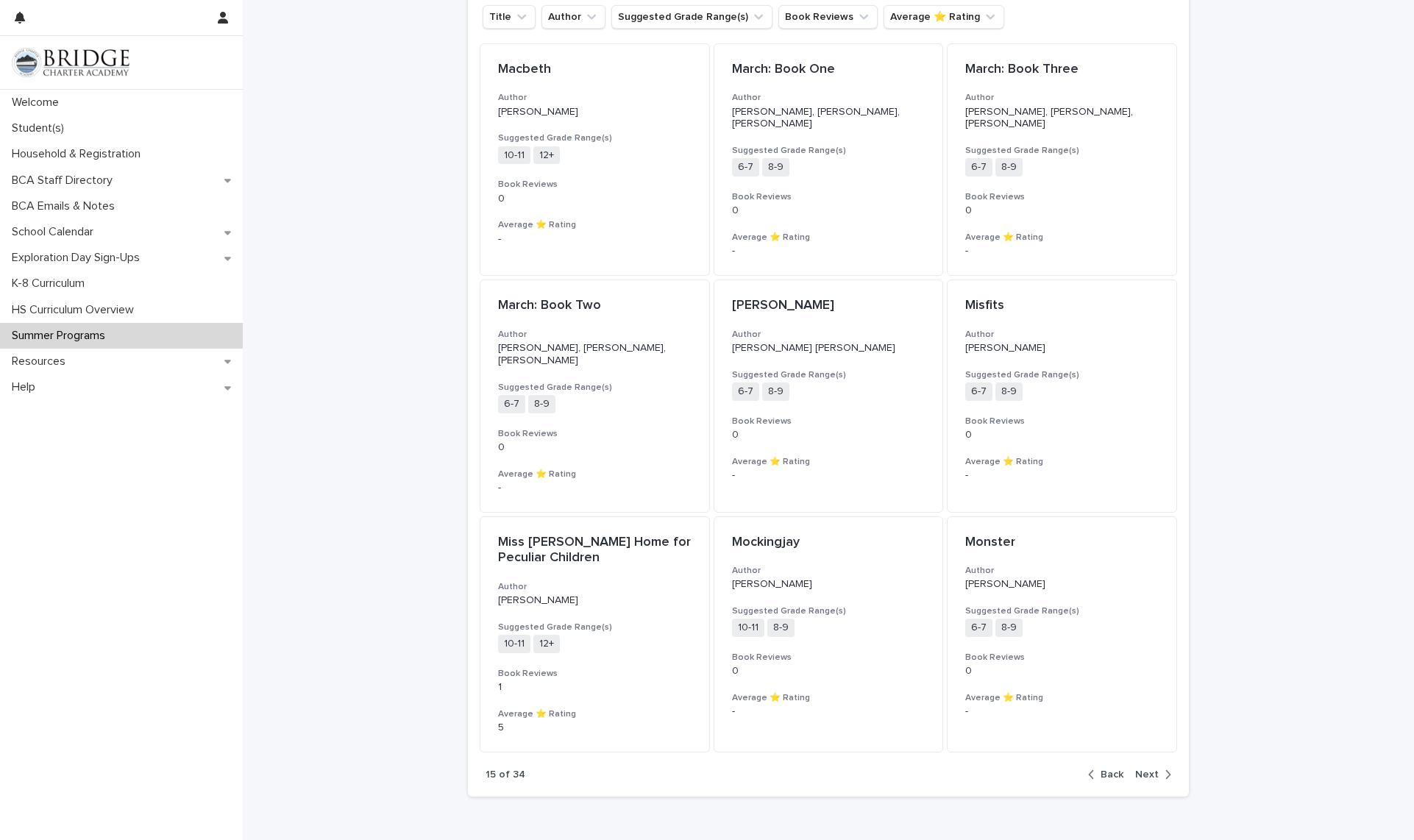
click at [1152, 769] on span "Next" at bounding box center [1146, 775] width 23 height 11
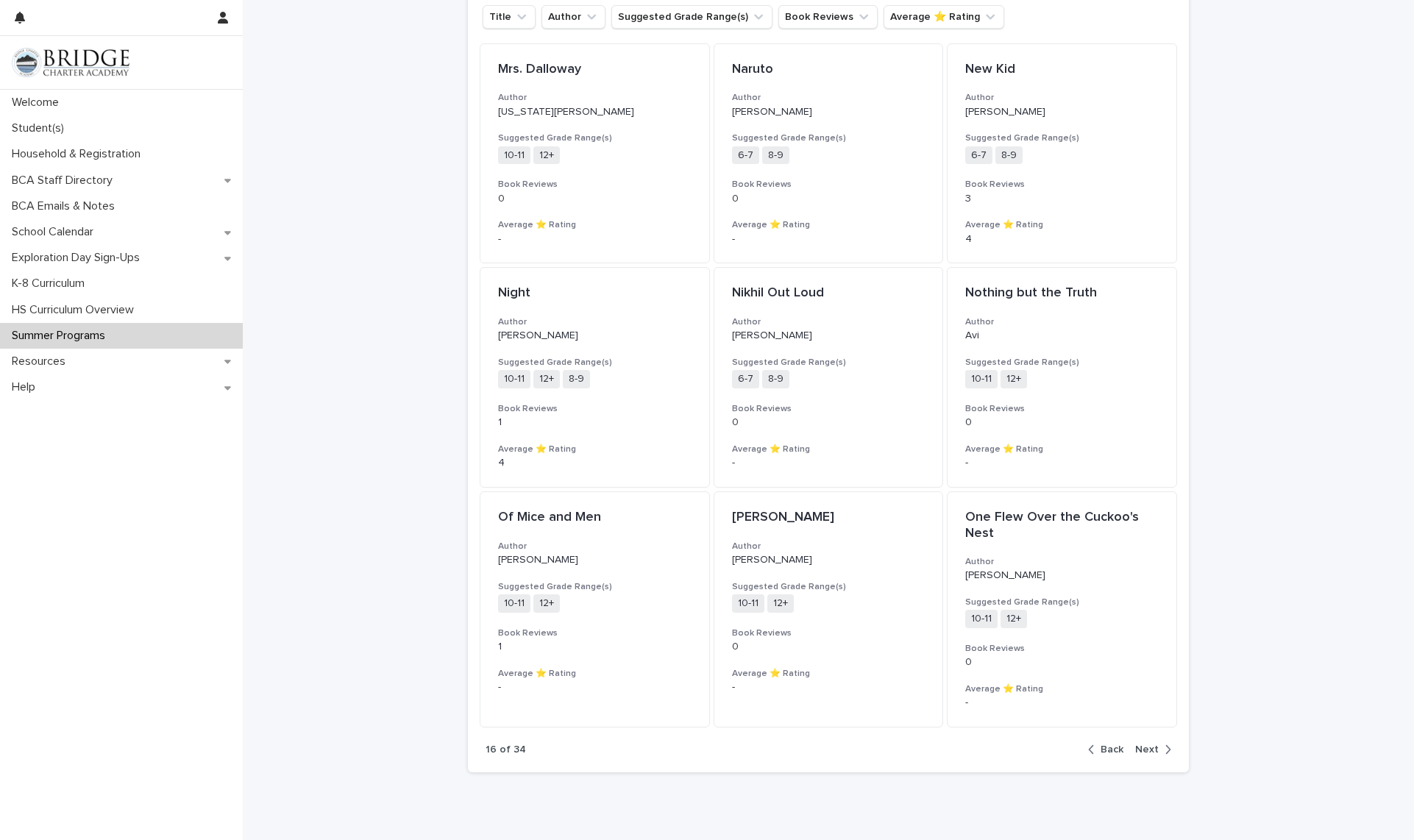
click at [1152, 751] on span "Next" at bounding box center [1146, 750] width 23 height 11
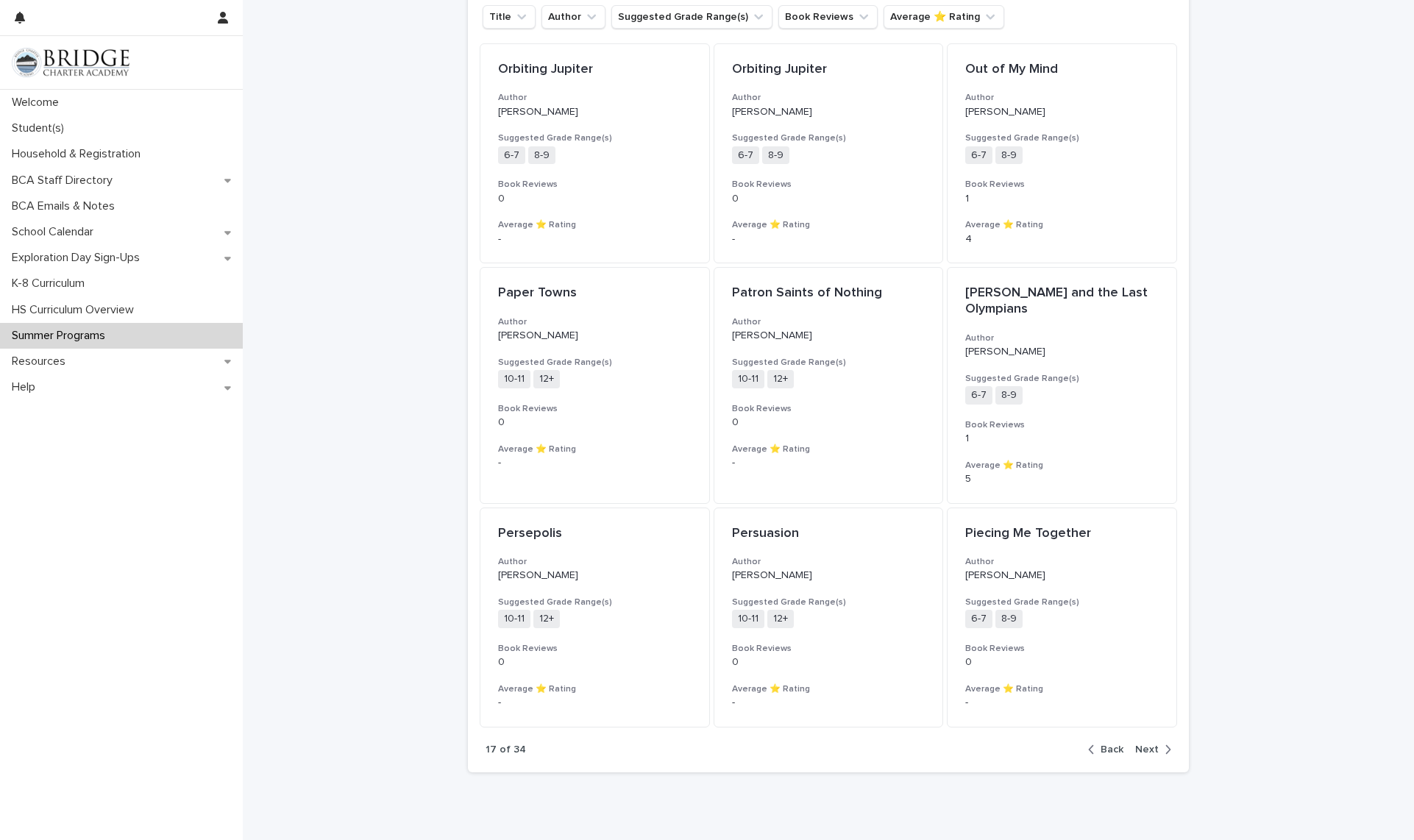
click at [1152, 751] on span "Next" at bounding box center [1146, 750] width 23 height 11
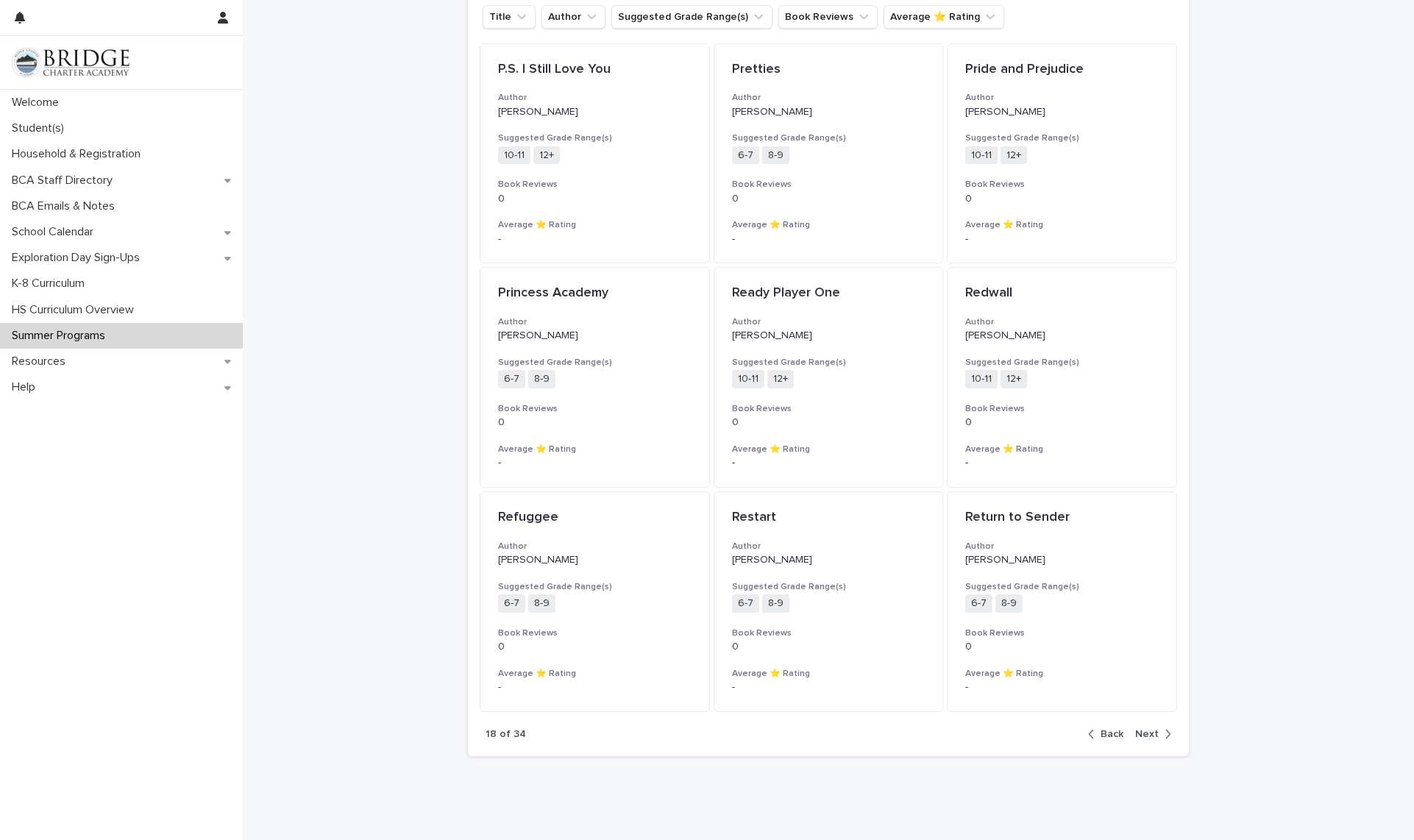
click at [1152, 751] on div "18 of 34 Back Next" at bounding box center [827, 734] width 721 height 45
click at [1151, 740] on div "18 of 34 Back Next" at bounding box center [827, 734] width 721 height 45
click at [1147, 735] on span "Next" at bounding box center [1146, 734] width 23 height 11
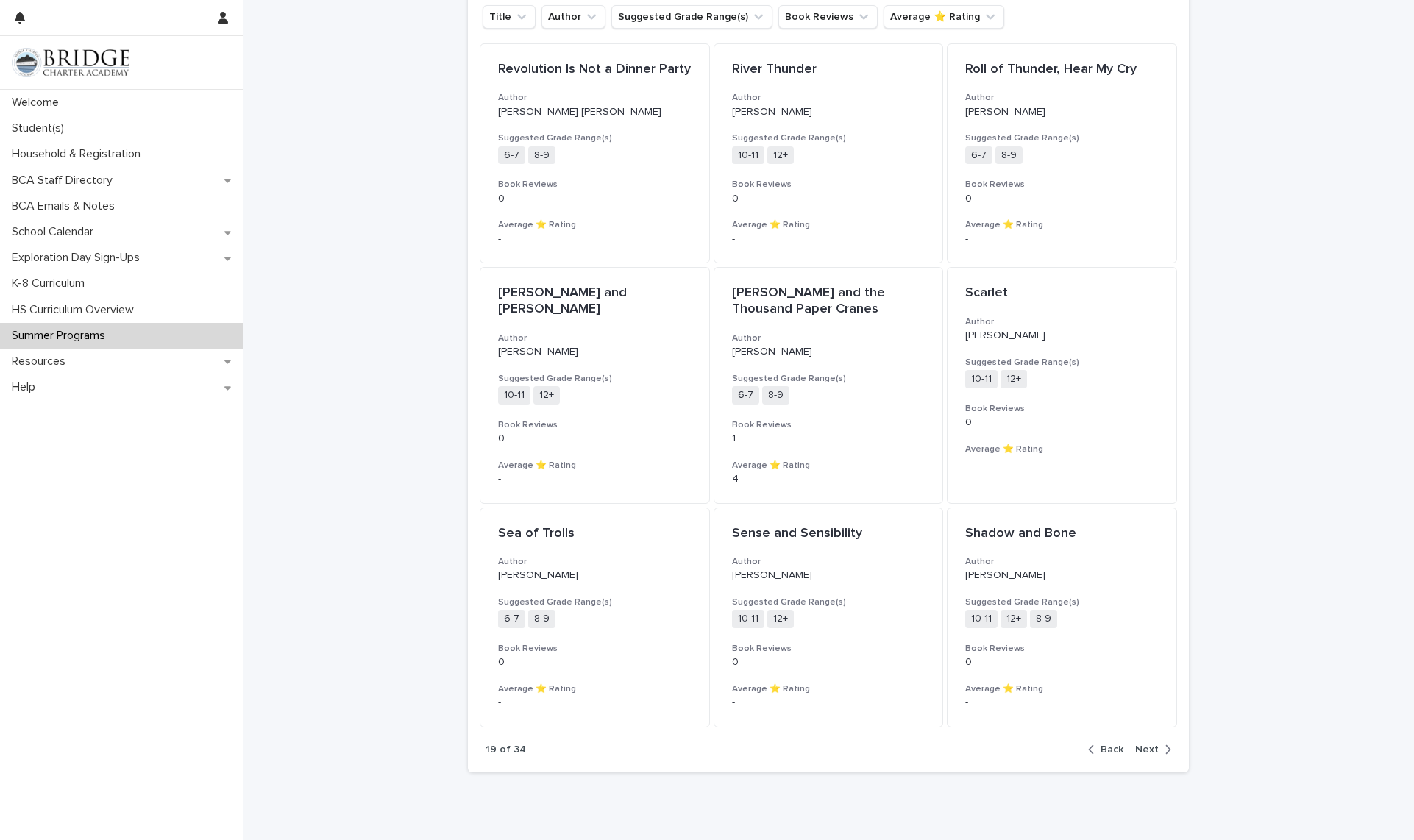
click at [1159, 750] on div "button" at bounding box center [1165, 750] width 13 height 13
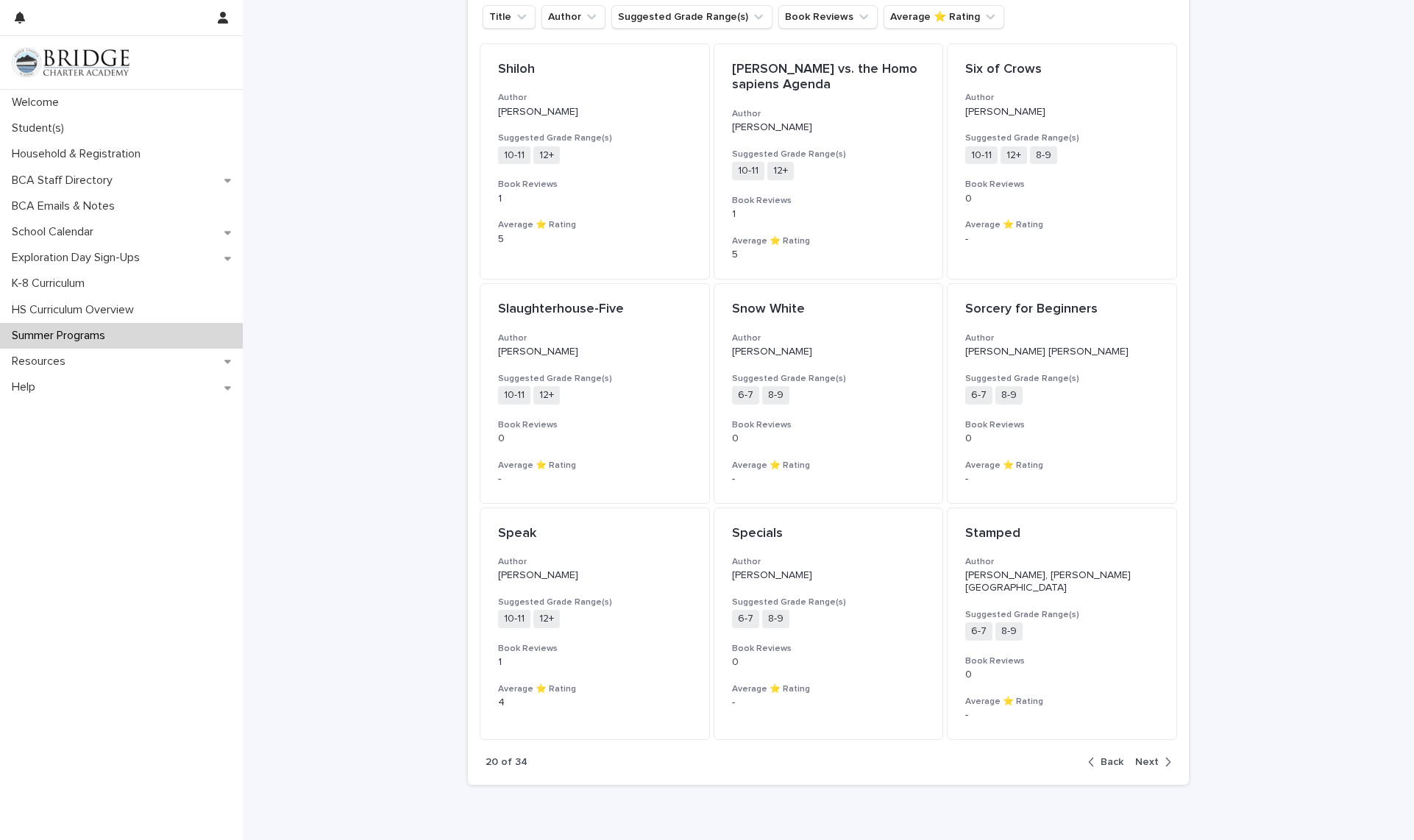
click at [1159, 756] on div "button" at bounding box center [1165, 762] width 13 height 13
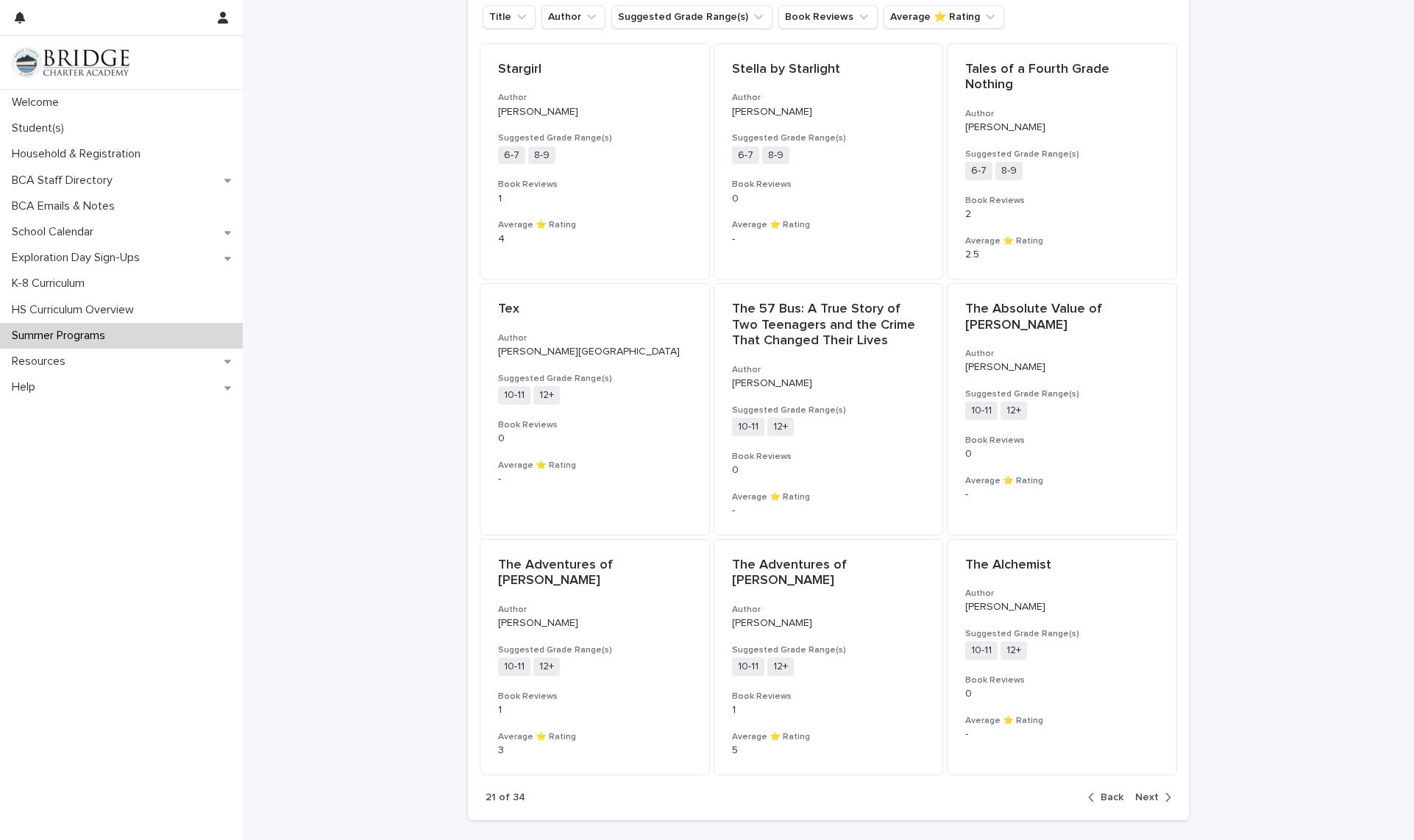
click at [1159, 791] on div "button" at bounding box center [1165, 797] width 13 height 13
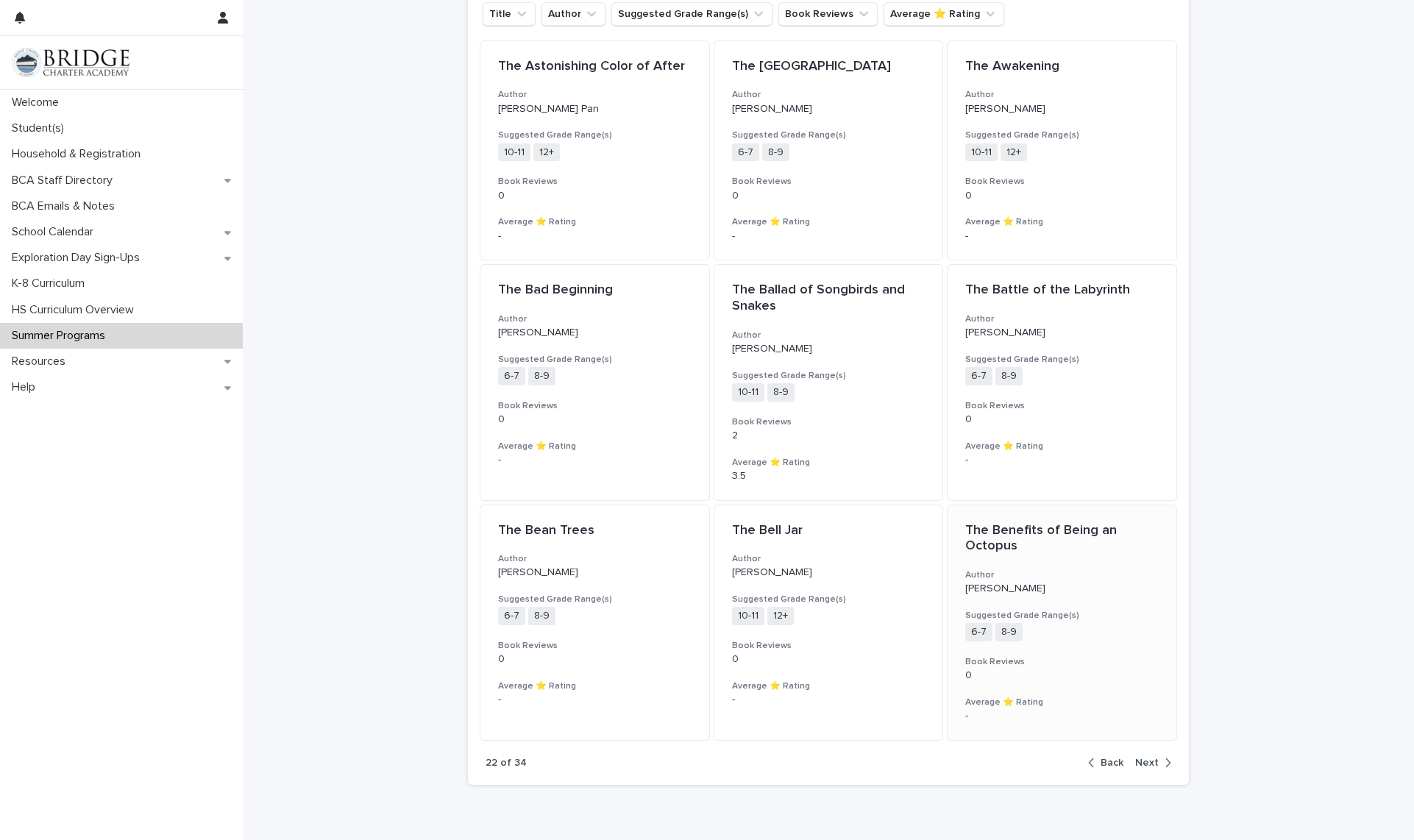
scroll to position [1204, 0]
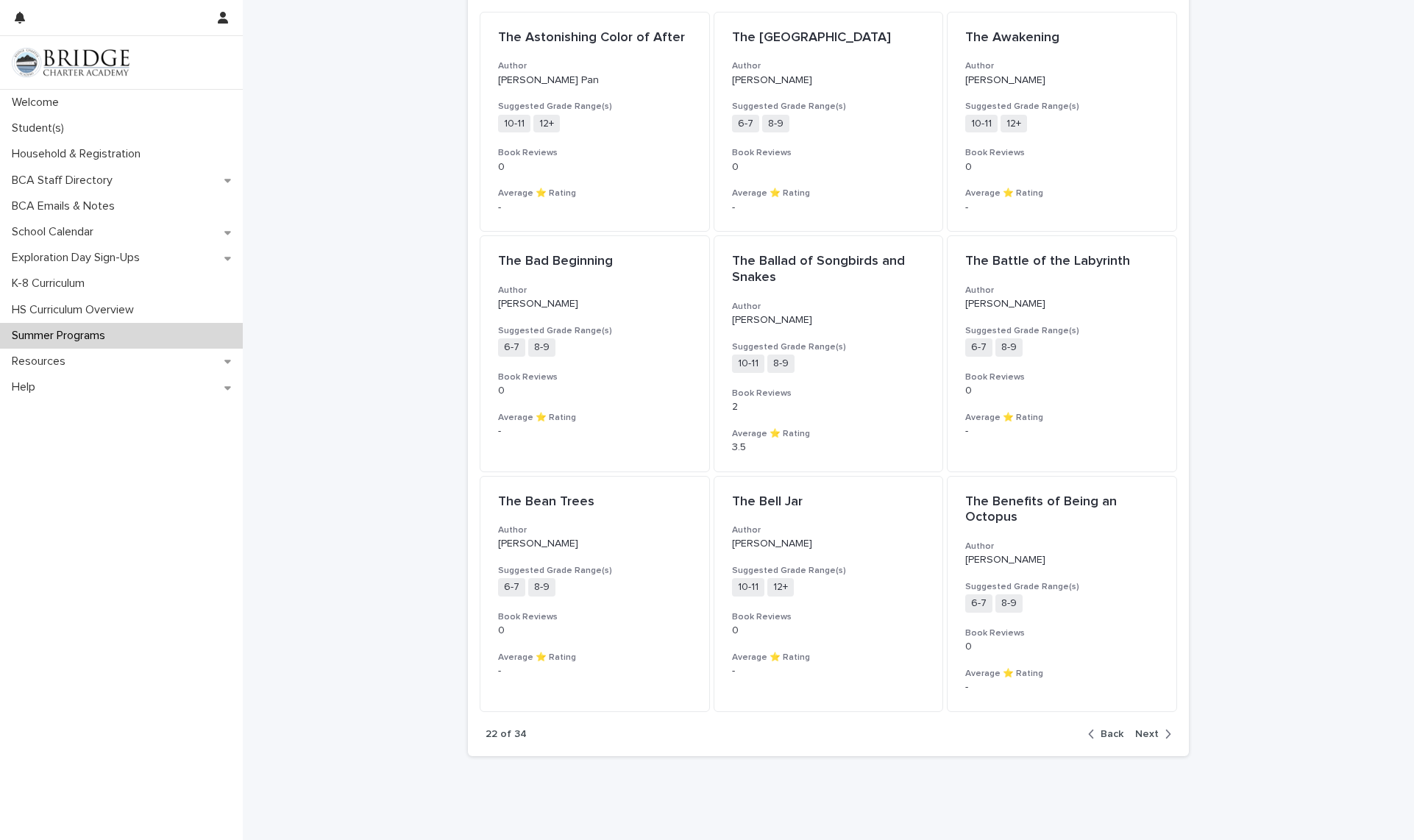
click at [1143, 736] on span "Next" at bounding box center [1146, 734] width 23 height 11
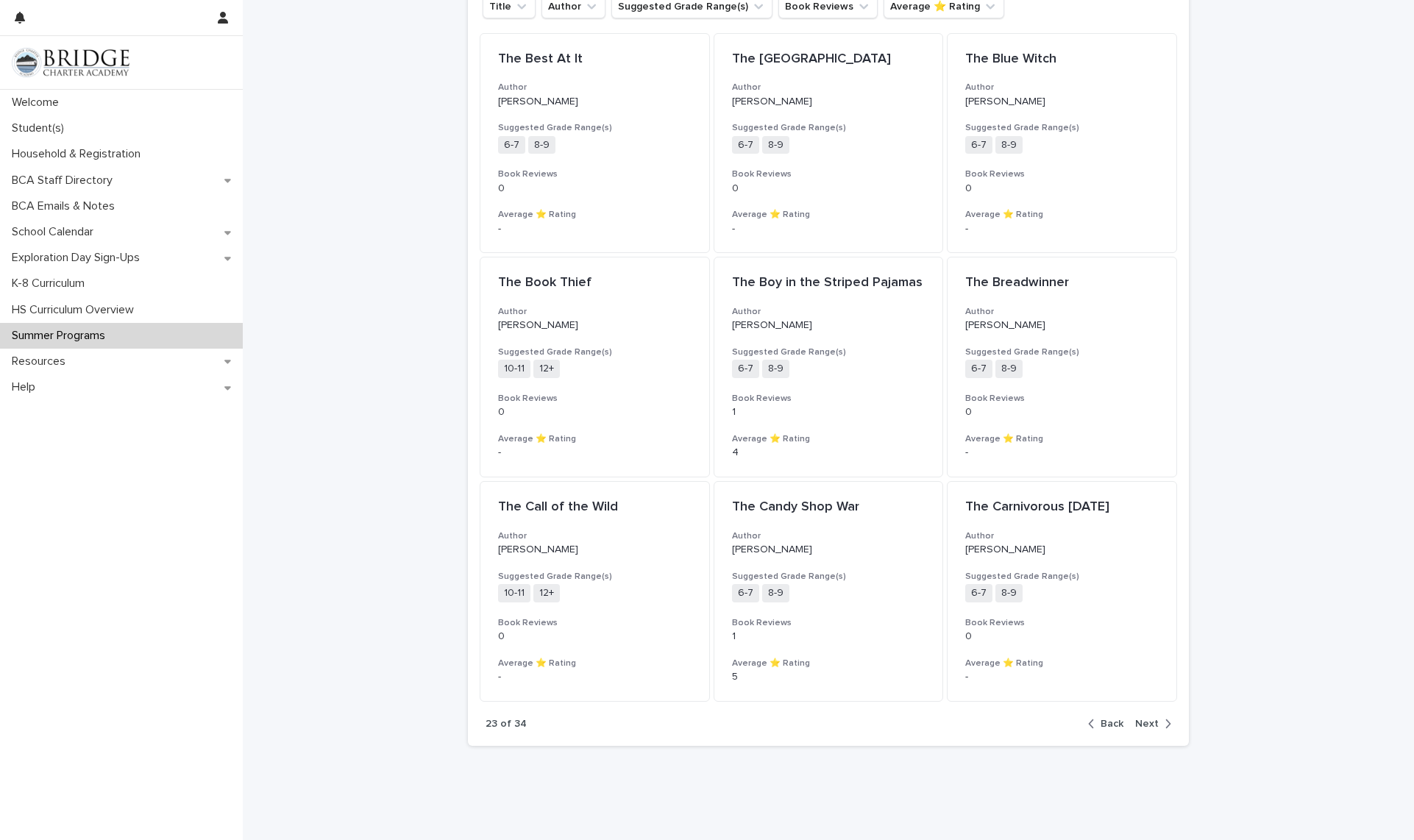
scroll to position [1153, 0]
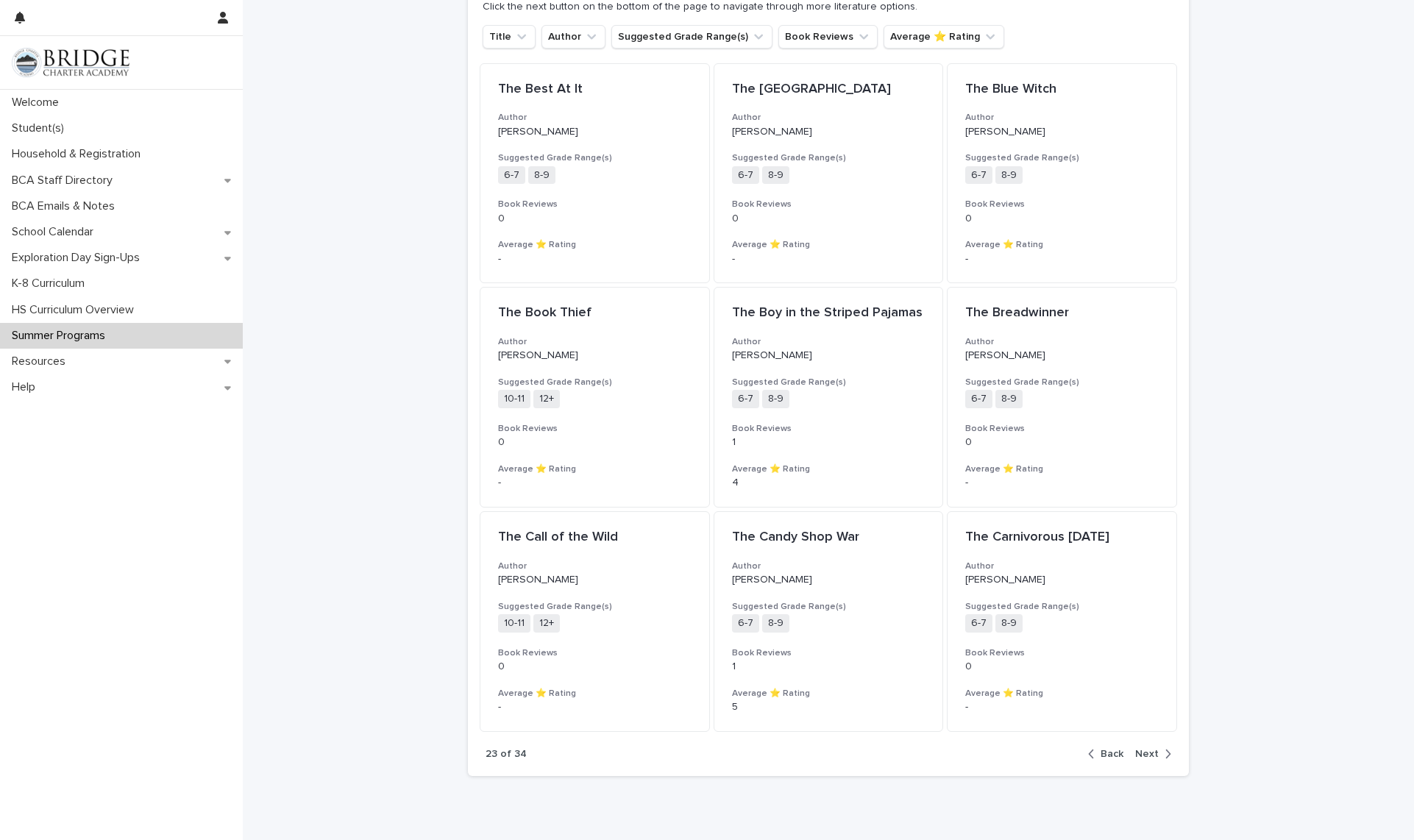
click at [1159, 756] on div "button" at bounding box center [1165, 754] width 13 height 13
click at [1159, 752] on div "button" at bounding box center [1165, 754] width 13 height 13
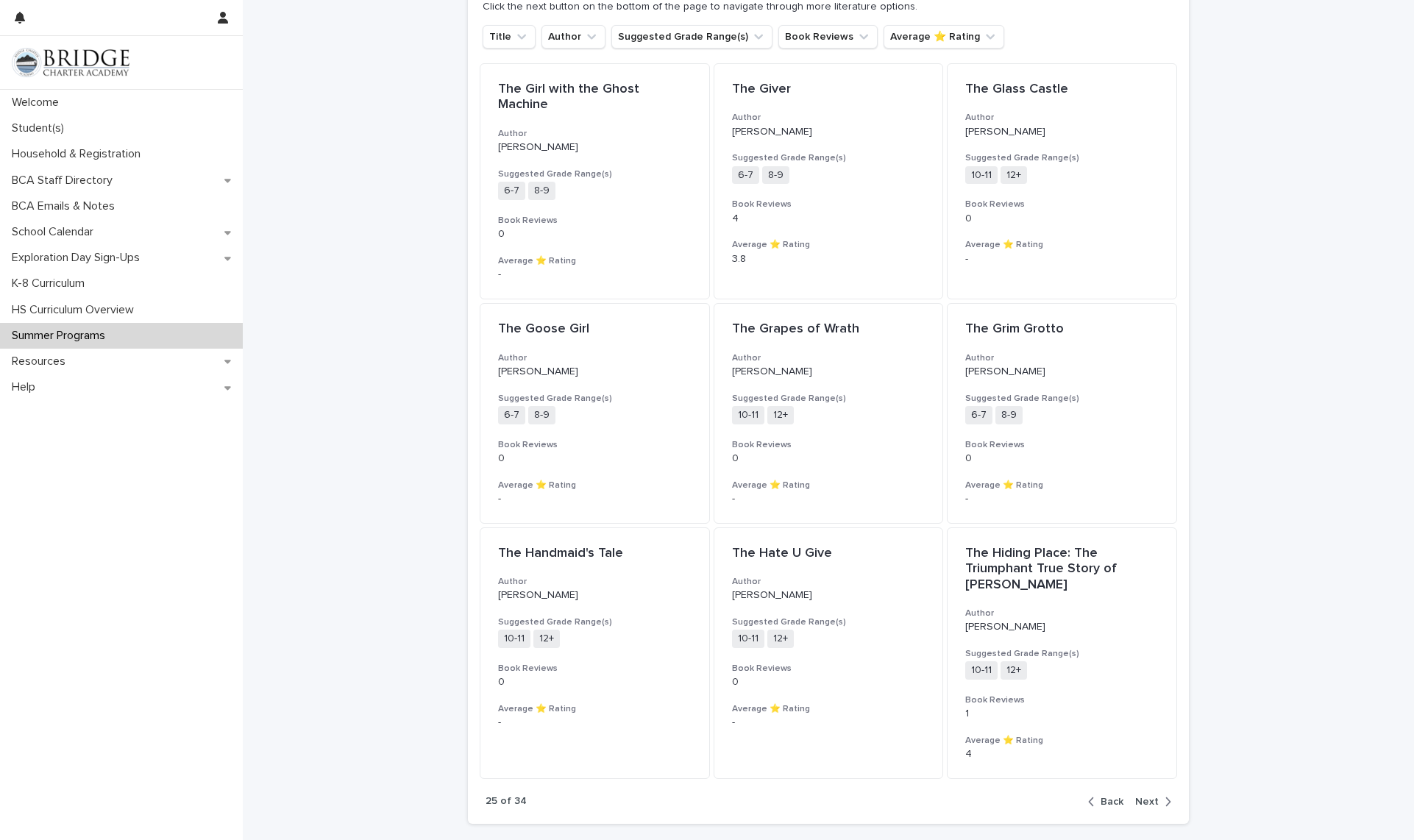
click at [1159, 795] on div "button" at bounding box center [1165, 801] width 13 height 13
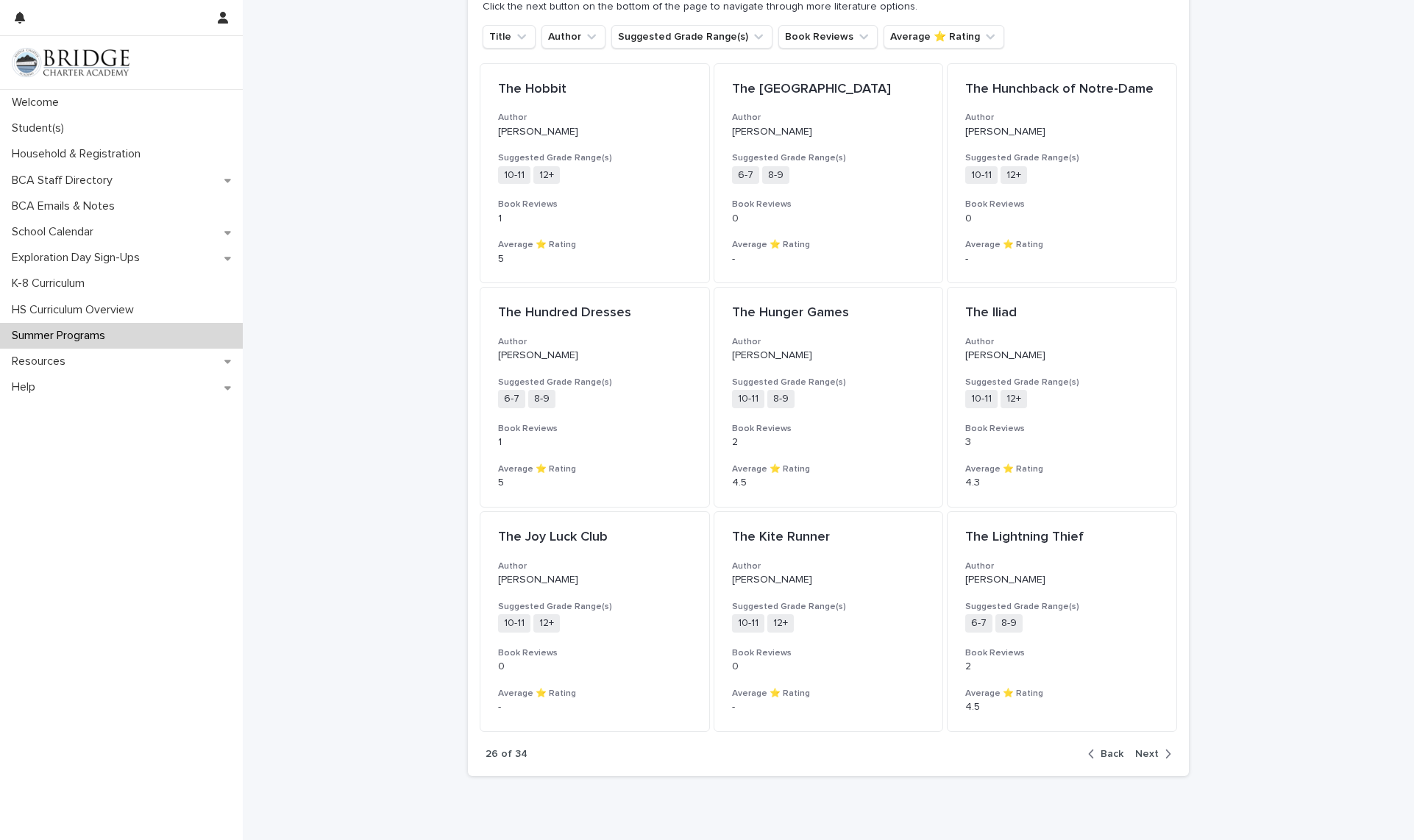
click at [1152, 756] on span "Next" at bounding box center [1146, 754] width 23 height 11
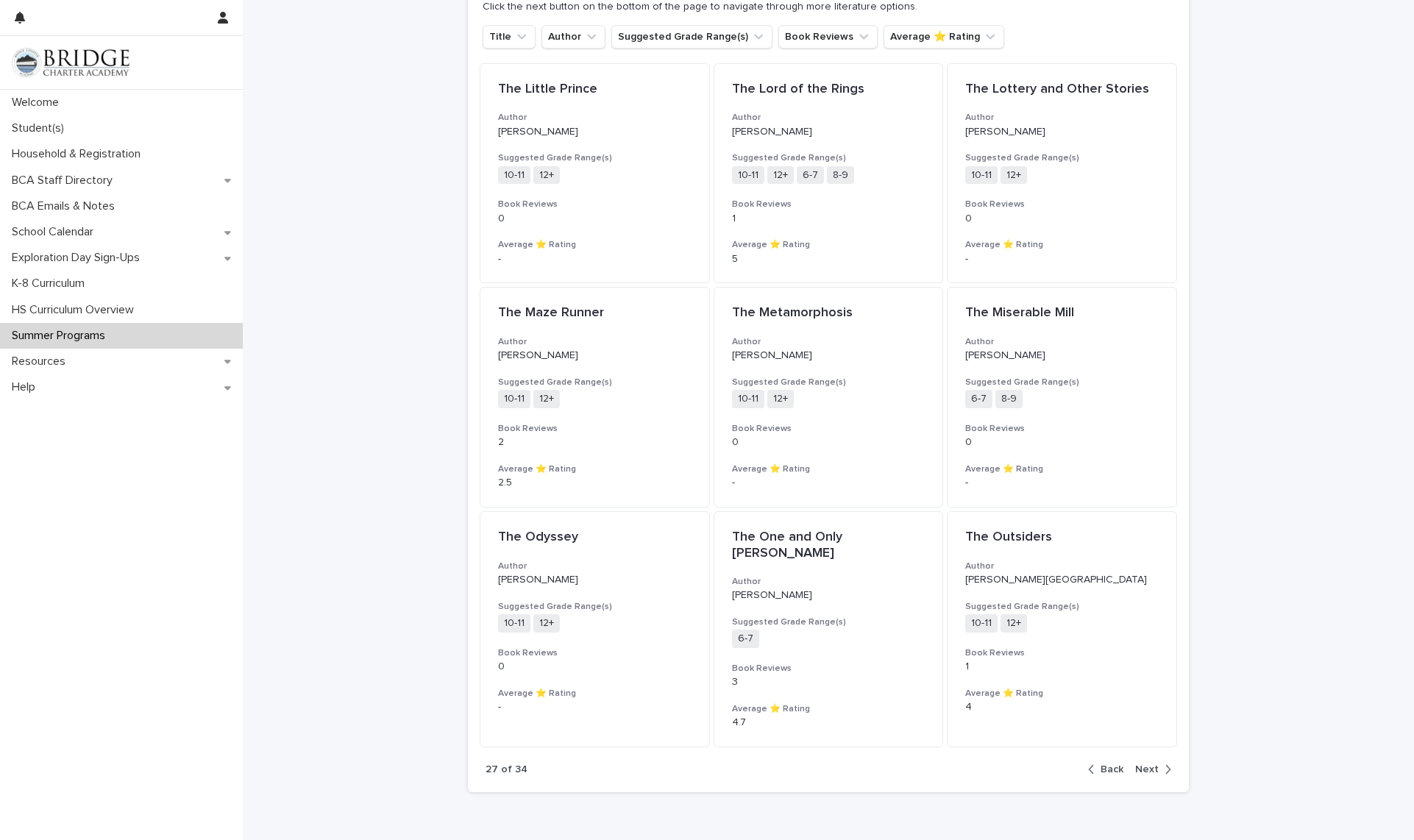
click at [1145, 763] on button "Next" at bounding box center [1150, 769] width 42 height 13
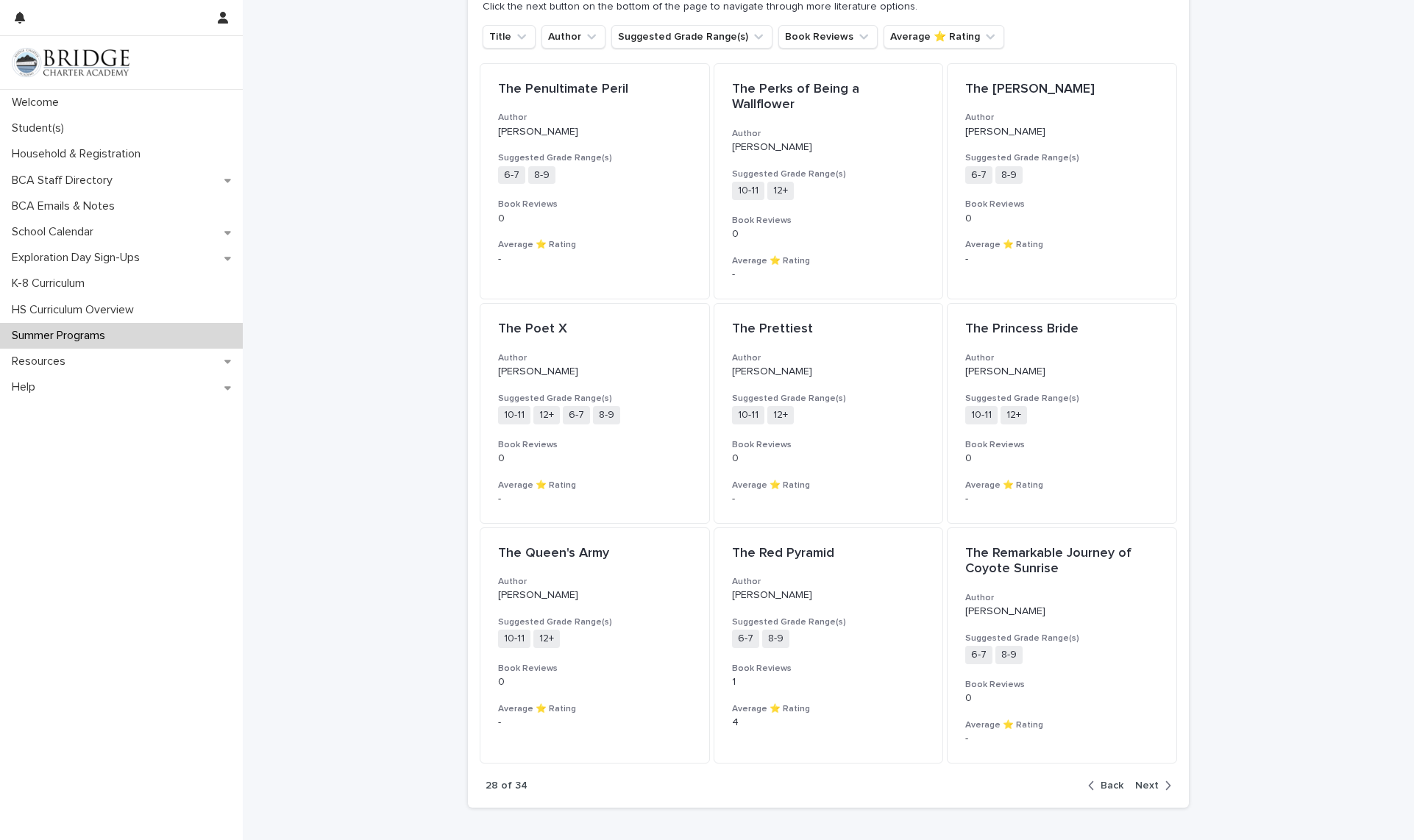
click at [1144, 781] on span "Next" at bounding box center [1146, 786] width 23 height 11
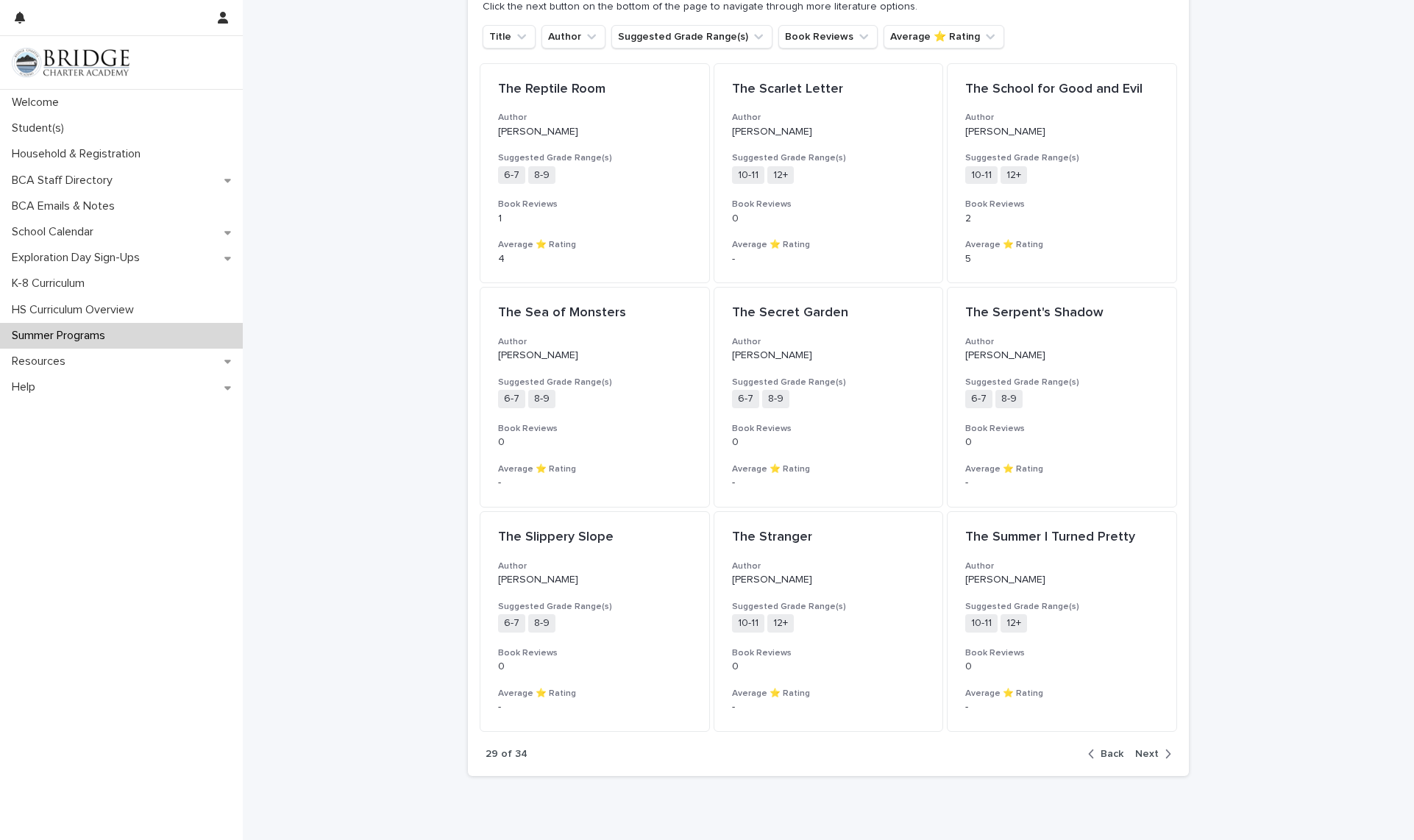
click at [1147, 756] on span "Next" at bounding box center [1146, 754] width 23 height 11
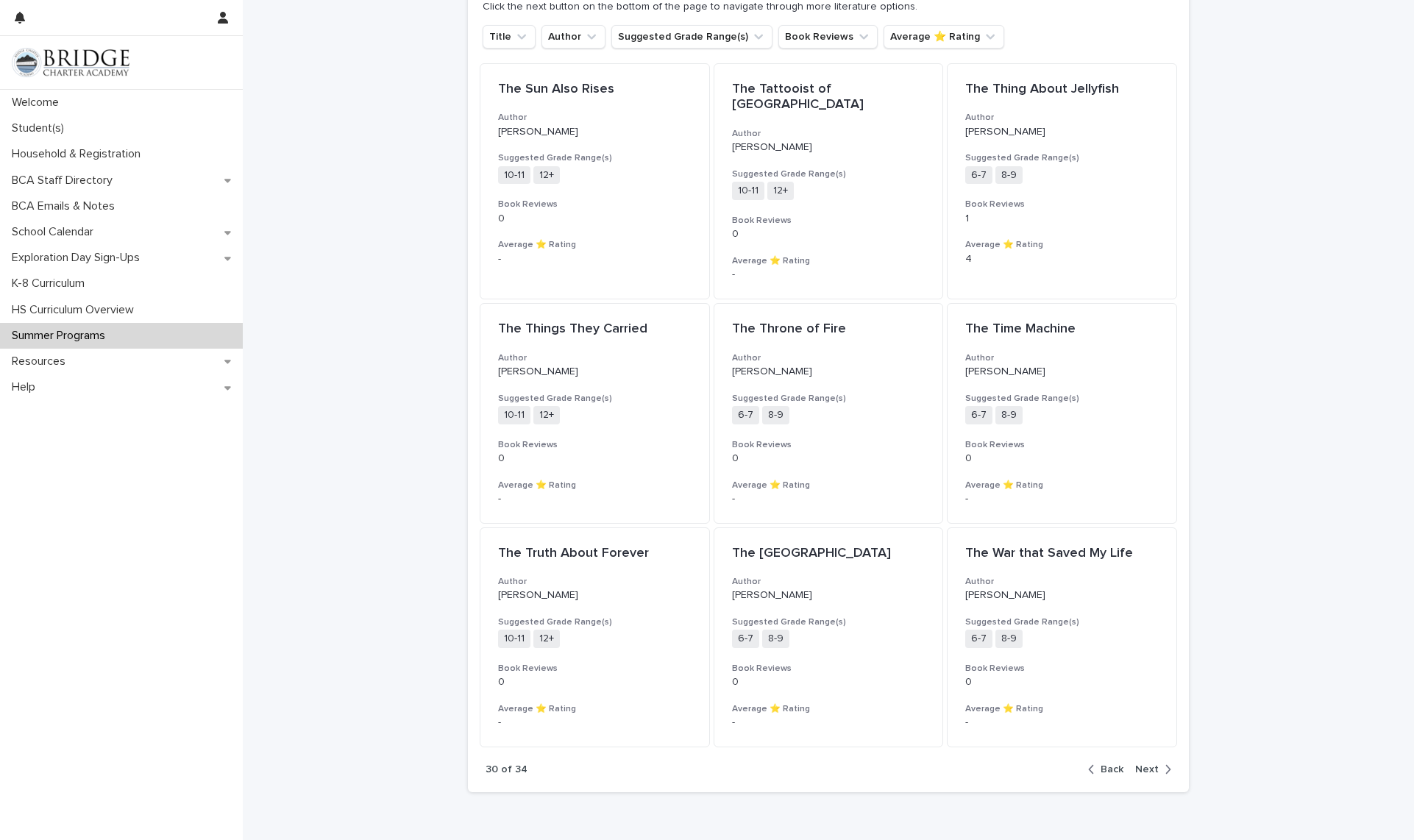
click at [1147, 764] on span "Next" at bounding box center [1146, 769] width 23 height 11
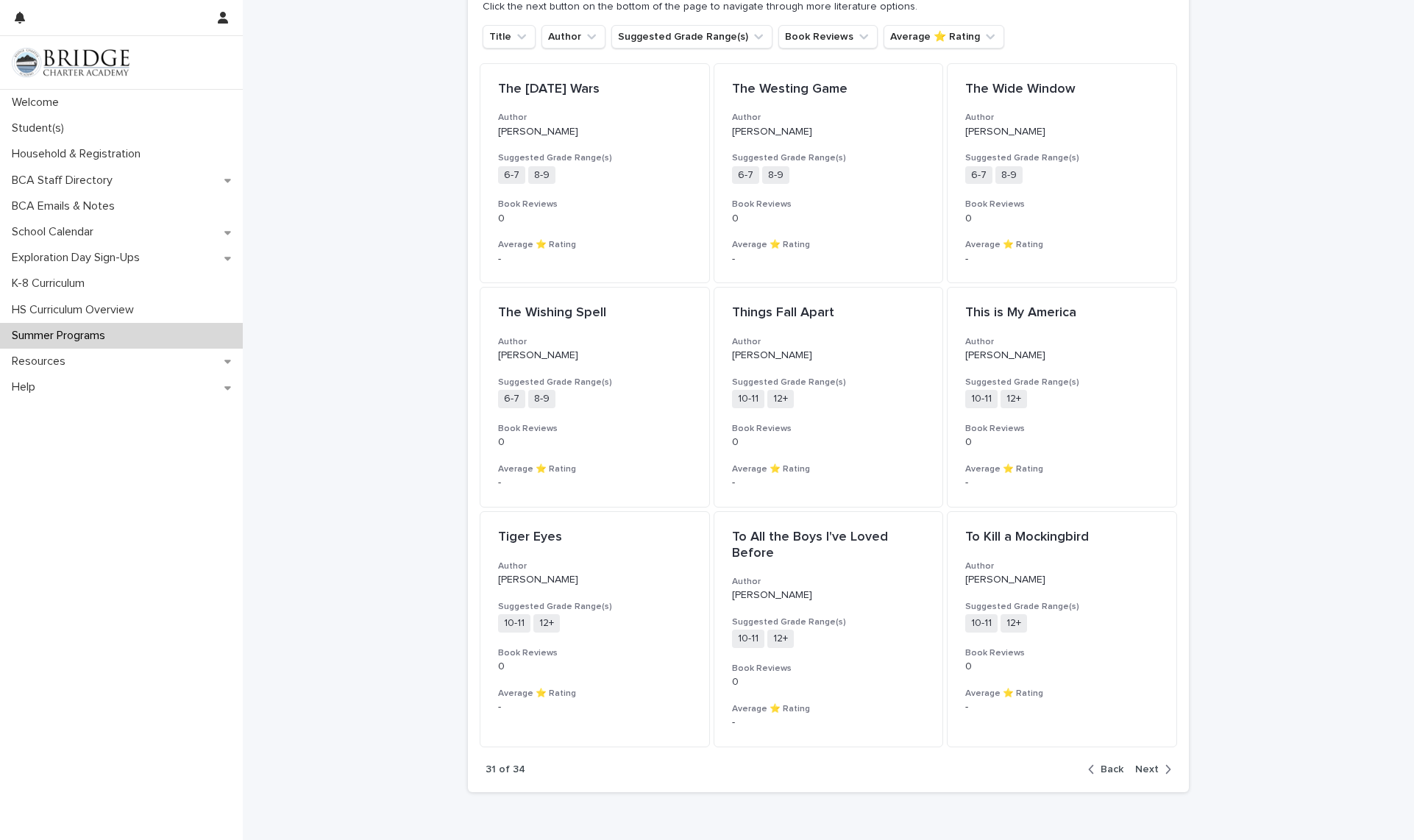
click at [1147, 756] on div "31 of 34 Back Next" at bounding box center [827, 770] width 721 height 45
click at [1146, 763] on button "Next" at bounding box center [1150, 769] width 42 height 13
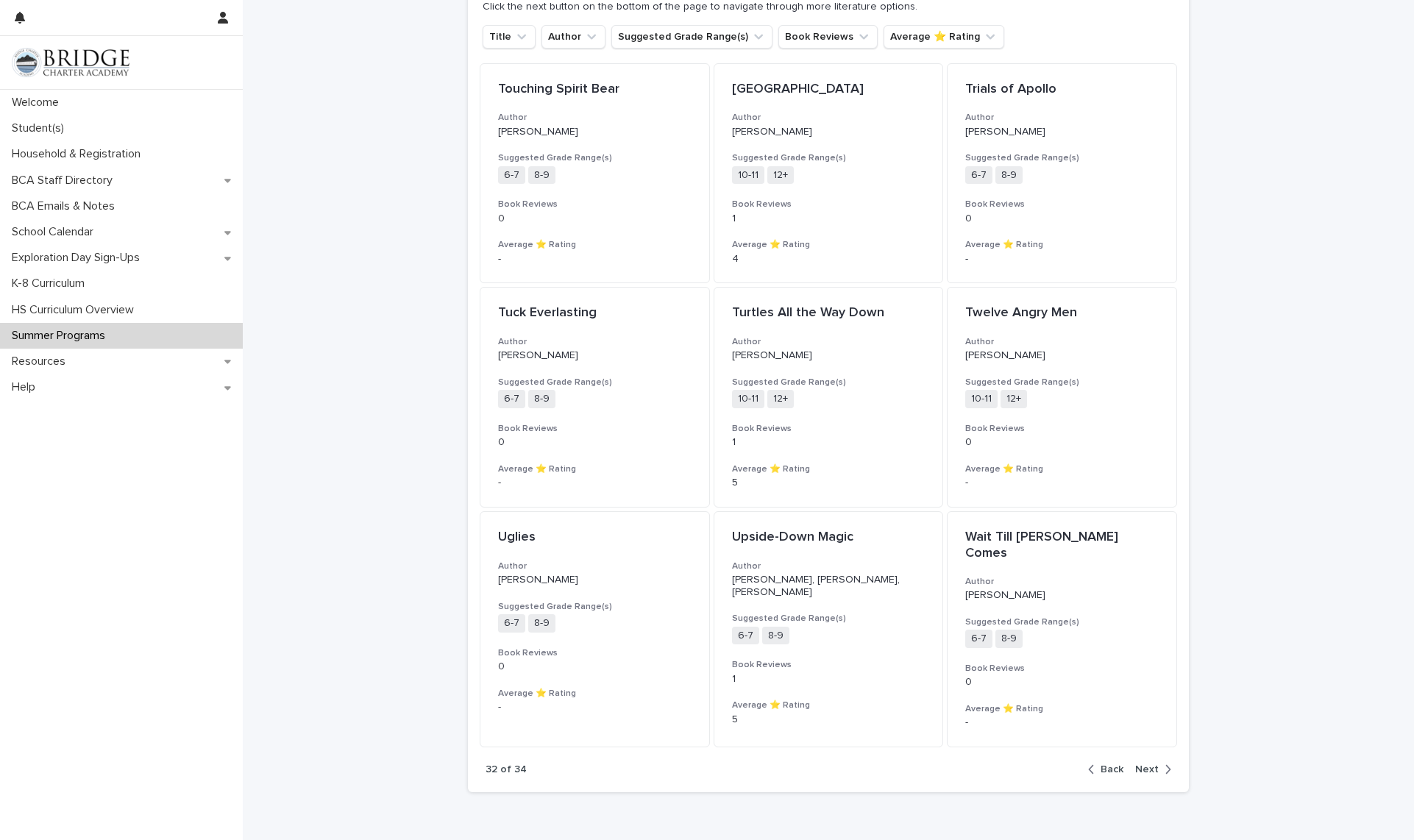
click at [1145, 767] on span "Next" at bounding box center [1146, 769] width 23 height 11
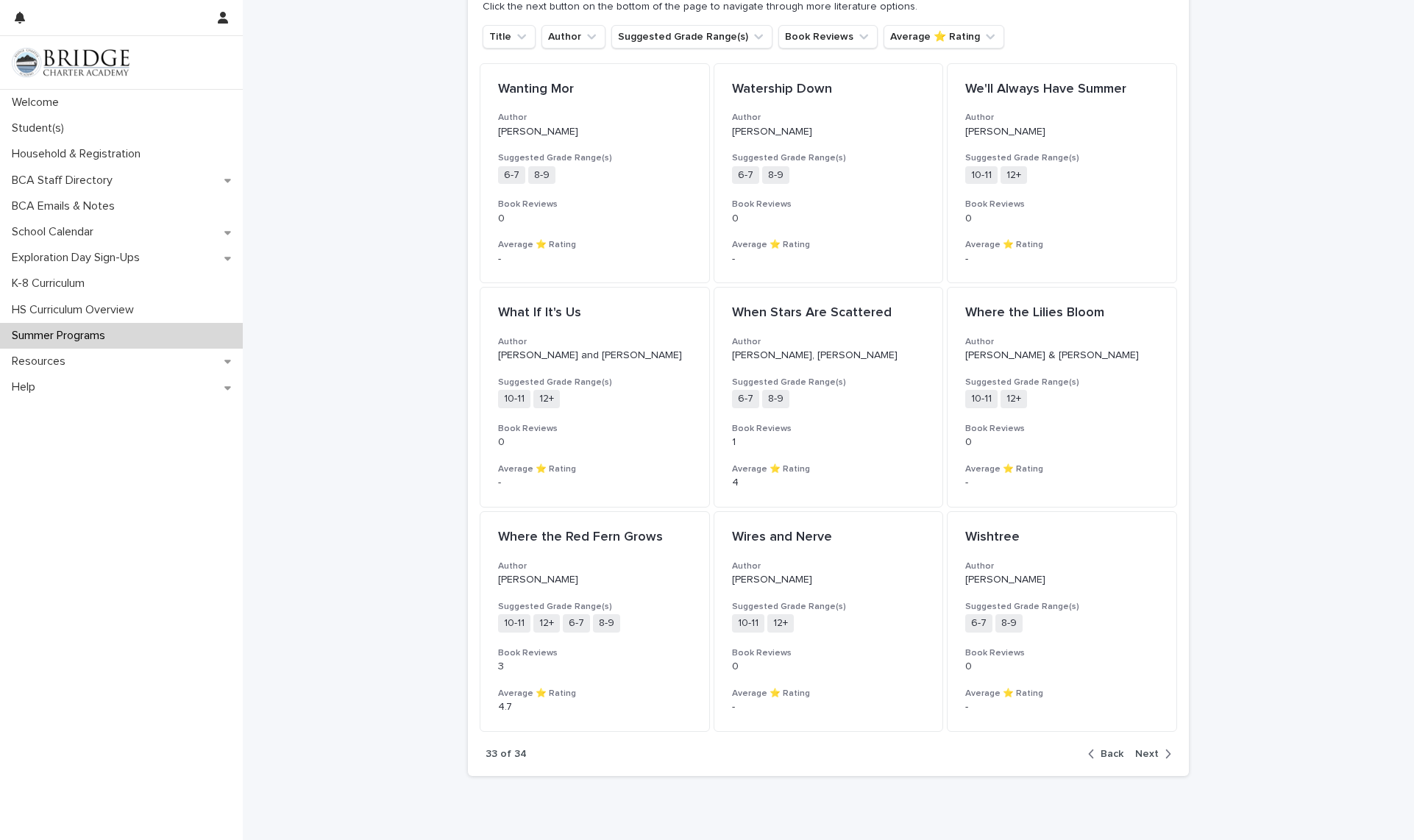
click at [1144, 759] on span "Next" at bounding box center [1146, 754] width 23 height 11
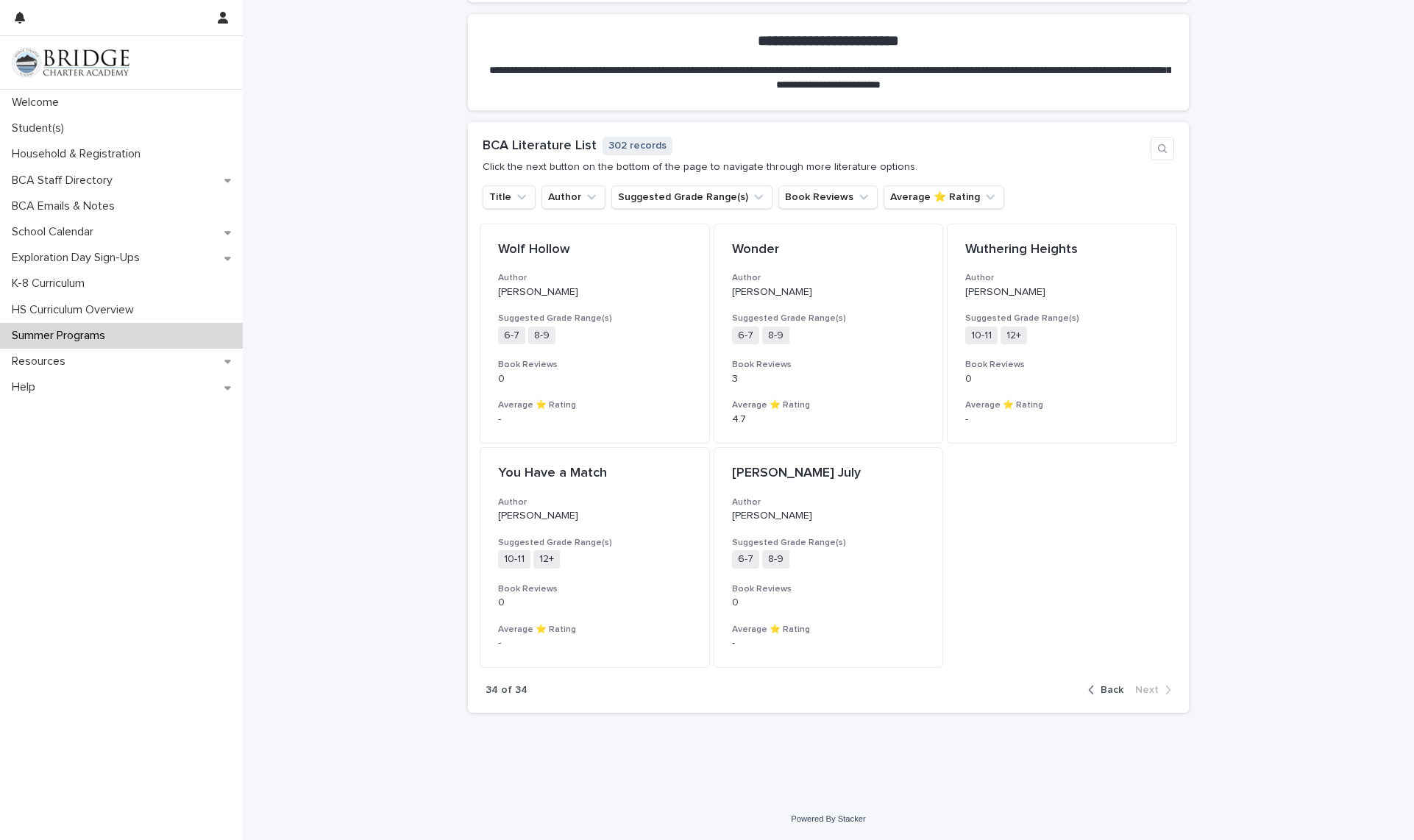
click at [1101, 691] on span "Back" at bounding box center [1111, 690] width 22 height 11
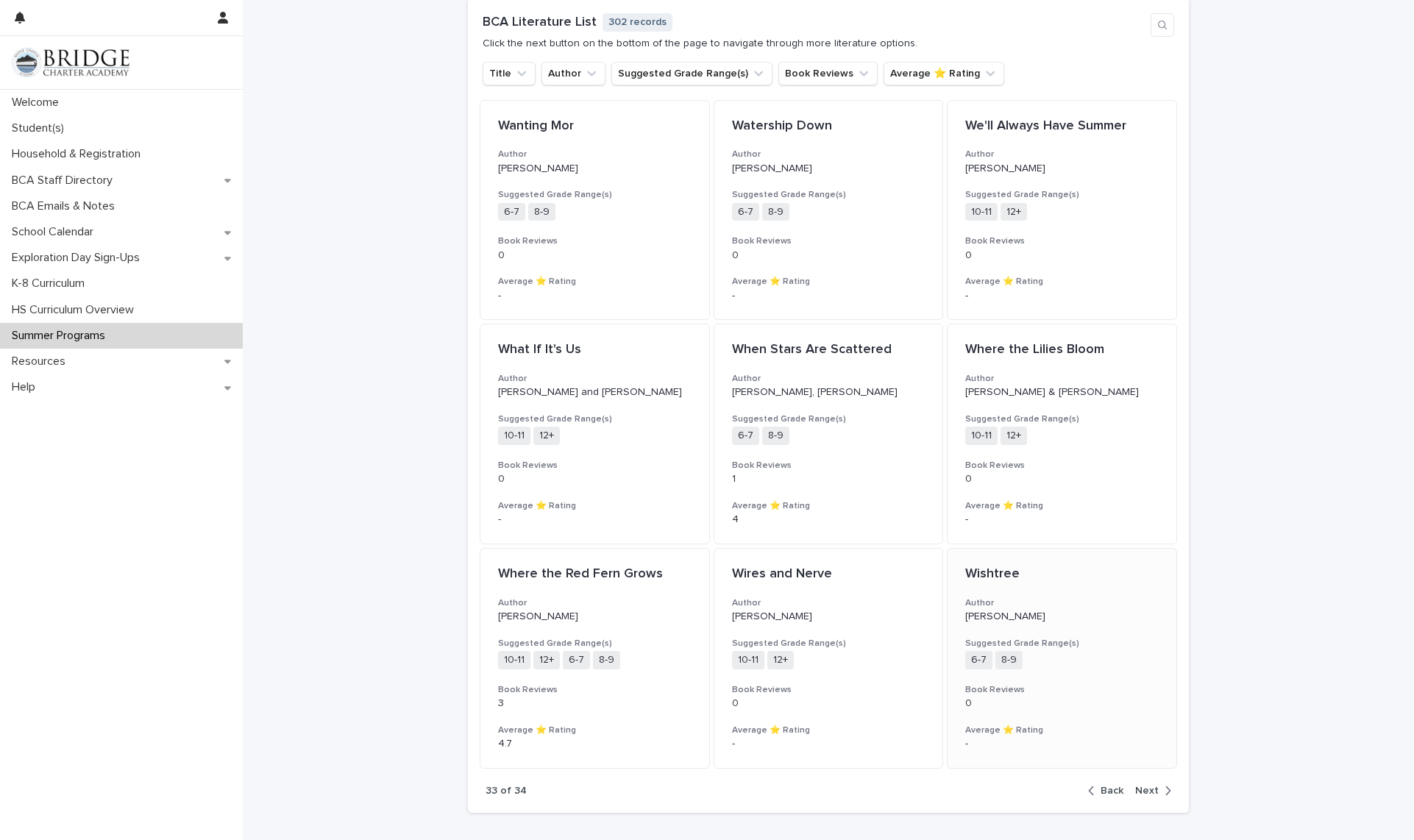
scroll to position [1116, 0]
